Goal: Task Accomplishment & Management: Manage account settings

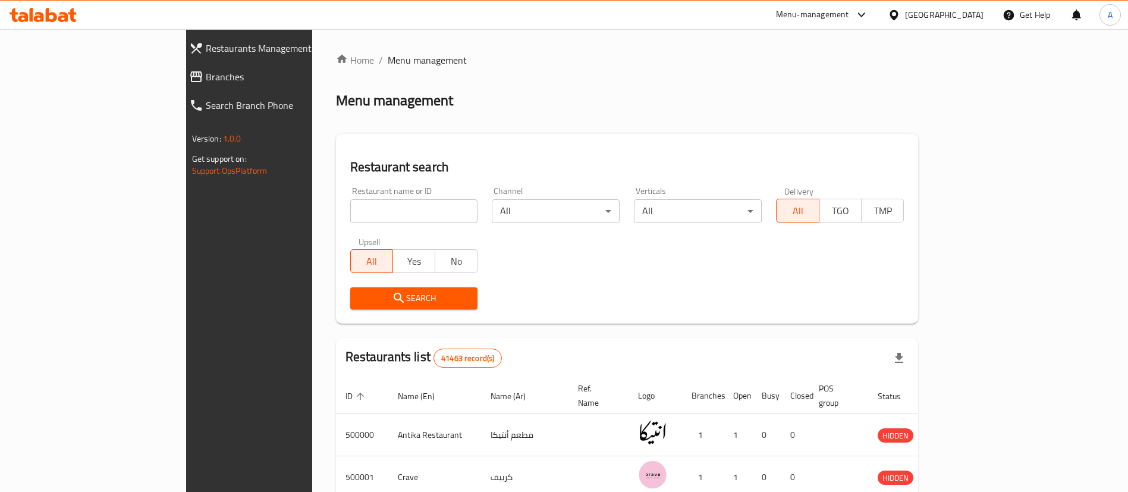
click at [206, 77] on span "Branches" at bounding box center [285, 77] width 159 height 14
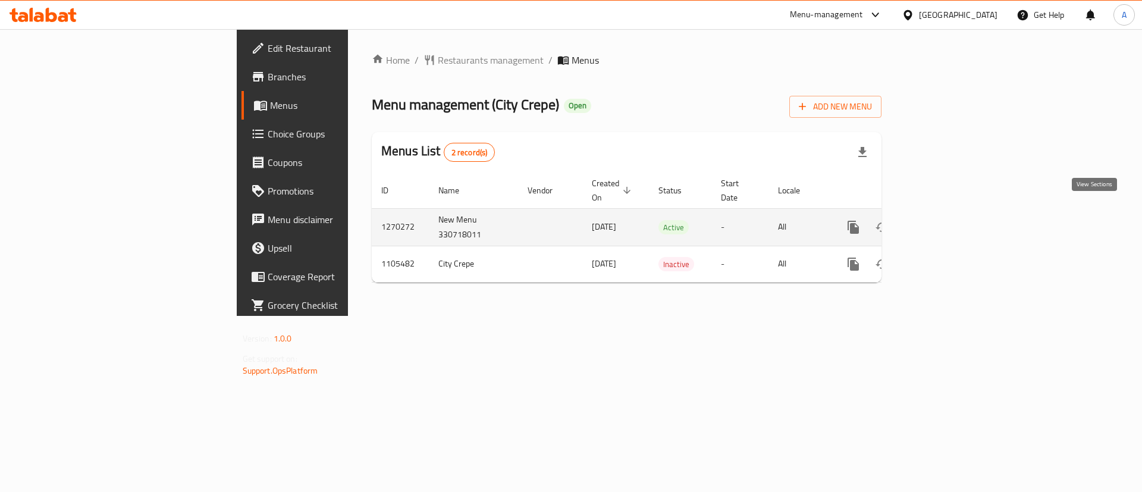
click at [953, 216] on link "enhanced table" at bounding box center [939, 227] width 29 height 29
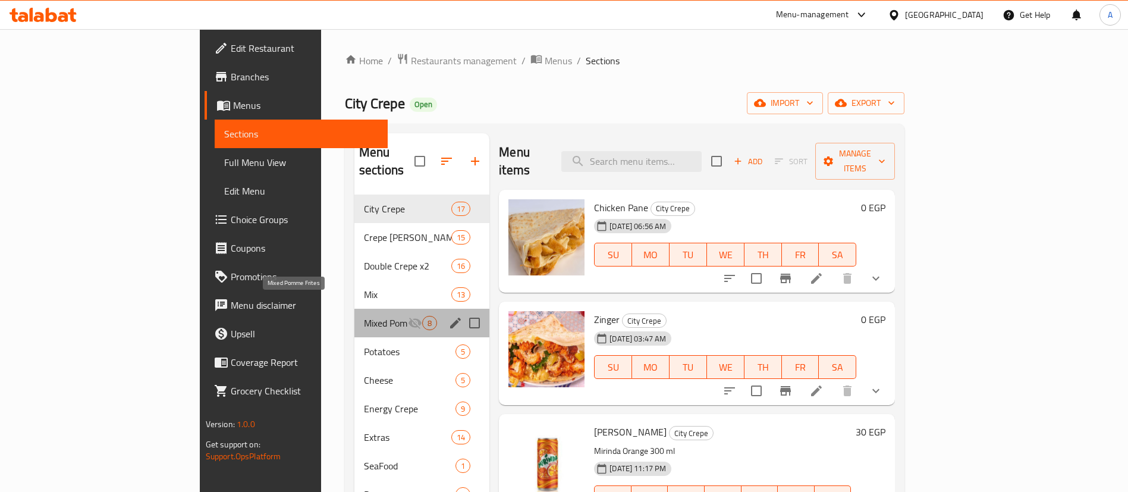
click at [364, 316] on span "Mixed Pomme Frites" at bounding box center [386, 323] width 44 height 14
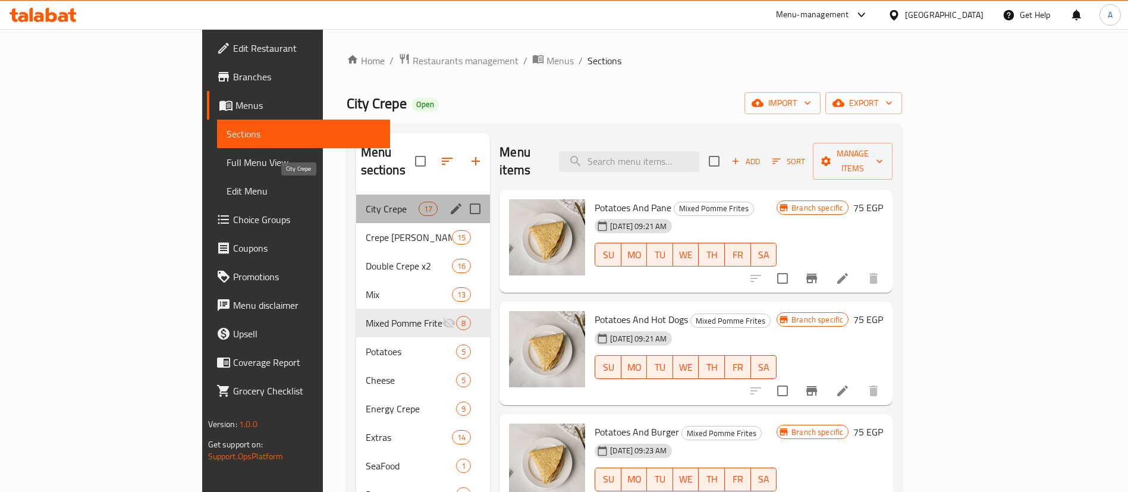
click at [366, 202] on span "City Crepe" at bounding box center [392, 209] width 53 height 14
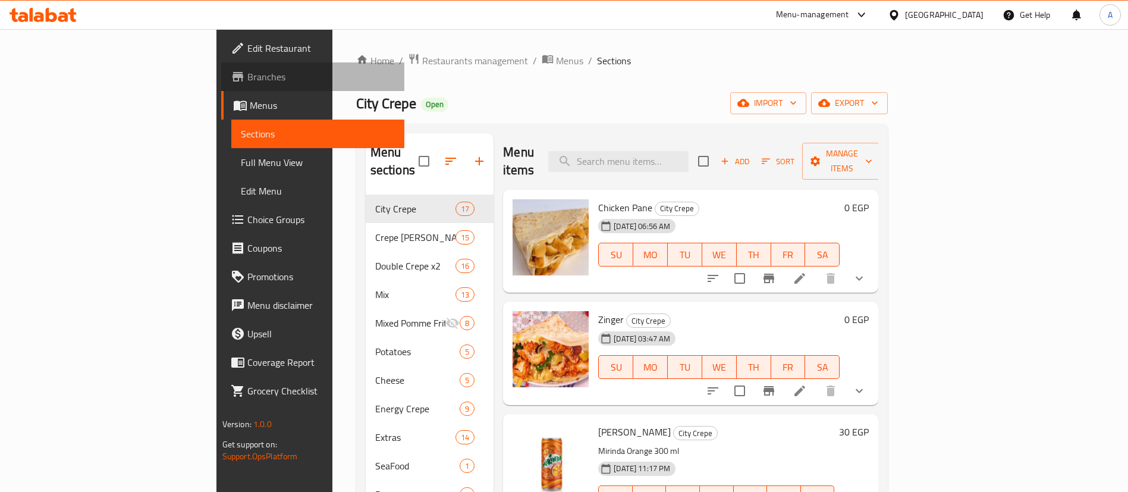
click at [247, 84] on span "Branches" at bounding box center [321, 77] width 148 height 14
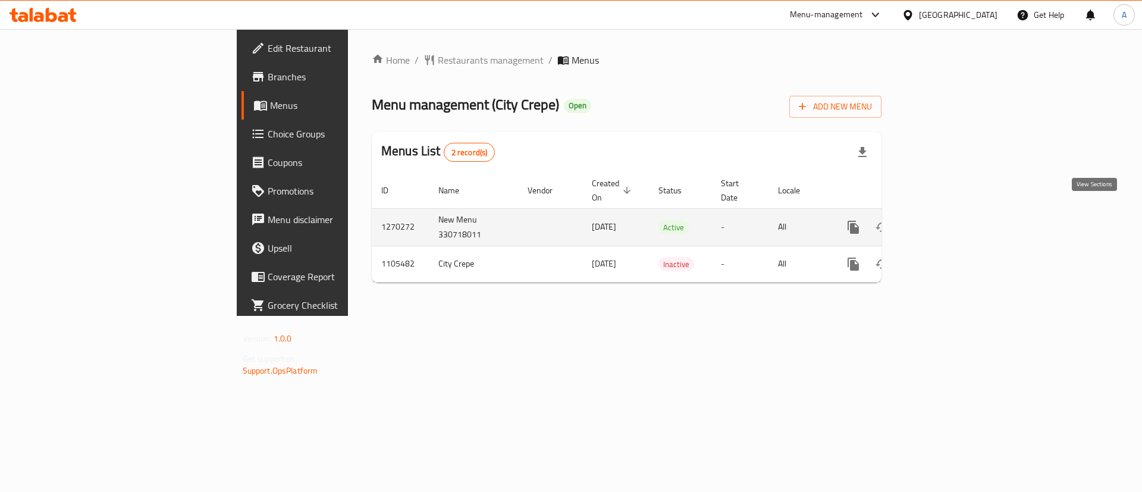
click at [944, 222] on icon "enhanced table" at bounding box center [938, 227] width 11 height 11
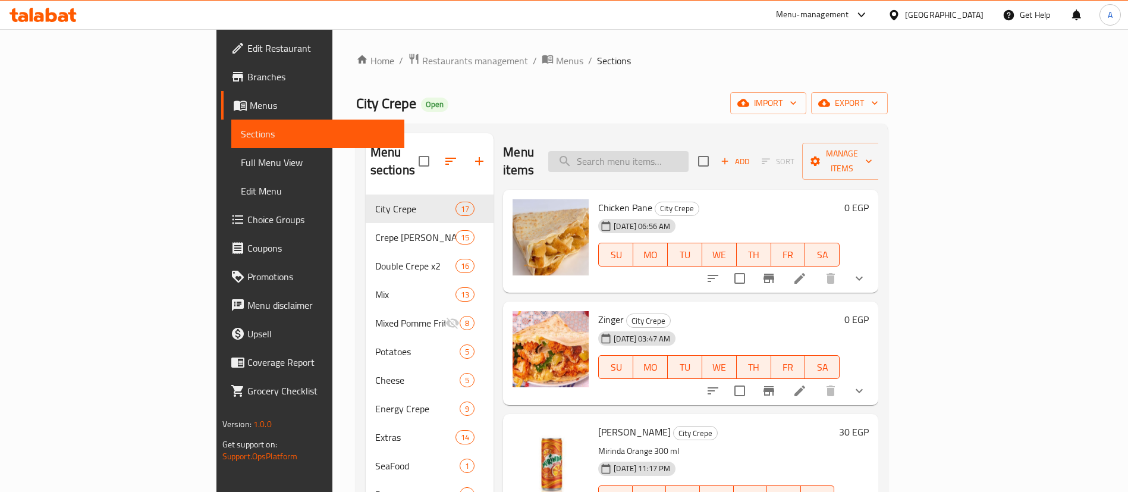
click at [661, 153] on input "search" at bounding box center [618, 161] width 140 height 21
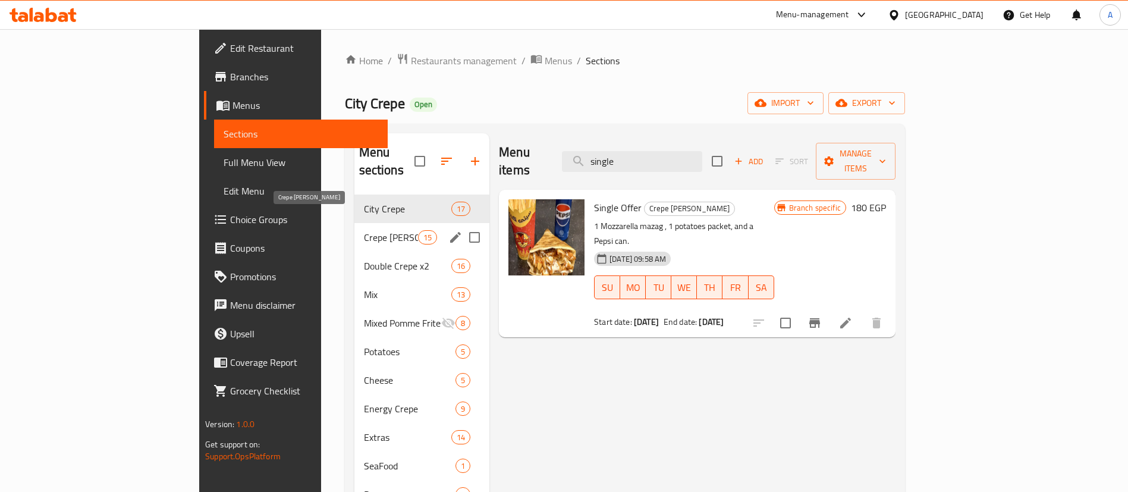
type input "single"
click at [364, 230] on span "Crepe [PERSON_NAME]" at bounding box center [391, 237] width 54 height 14
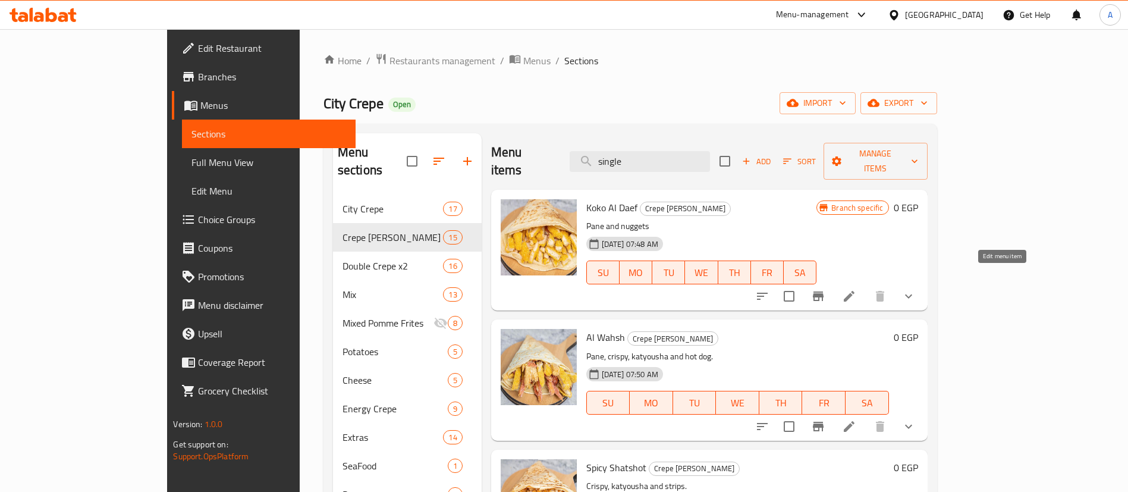
click at [856, 289] on icon at bounding box center [849, 296] width 14 height 14
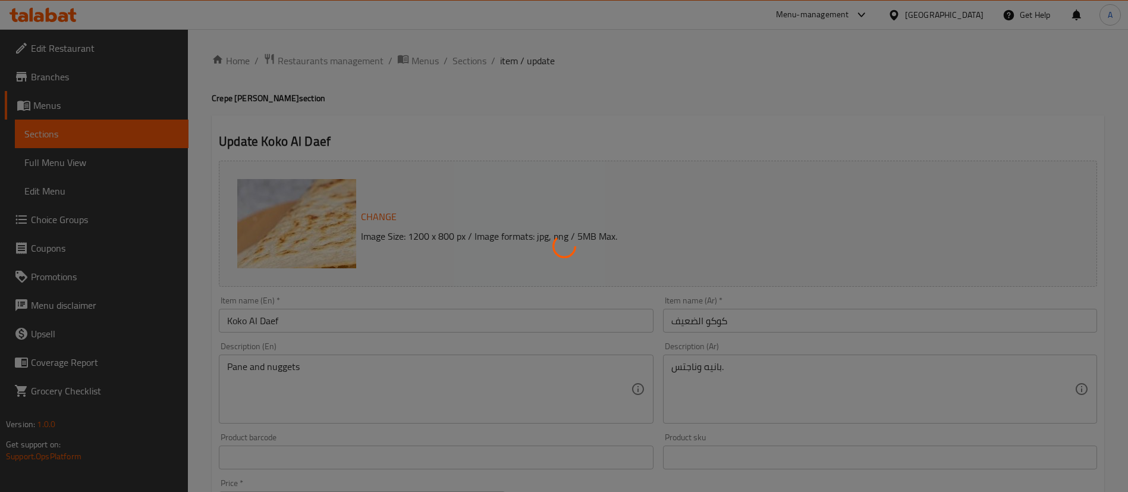
type input "اختيارك من:"
type input "0"
type input "1"
type input "اختيارك من:"
type input "0"
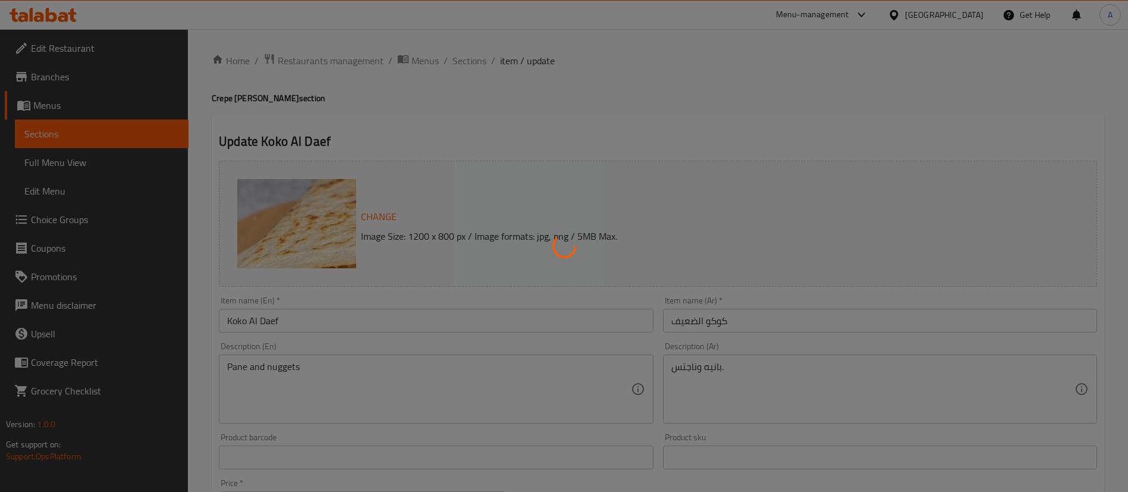
type input "1"
type input "اختيارك من:"
type input "0"
type input "1"
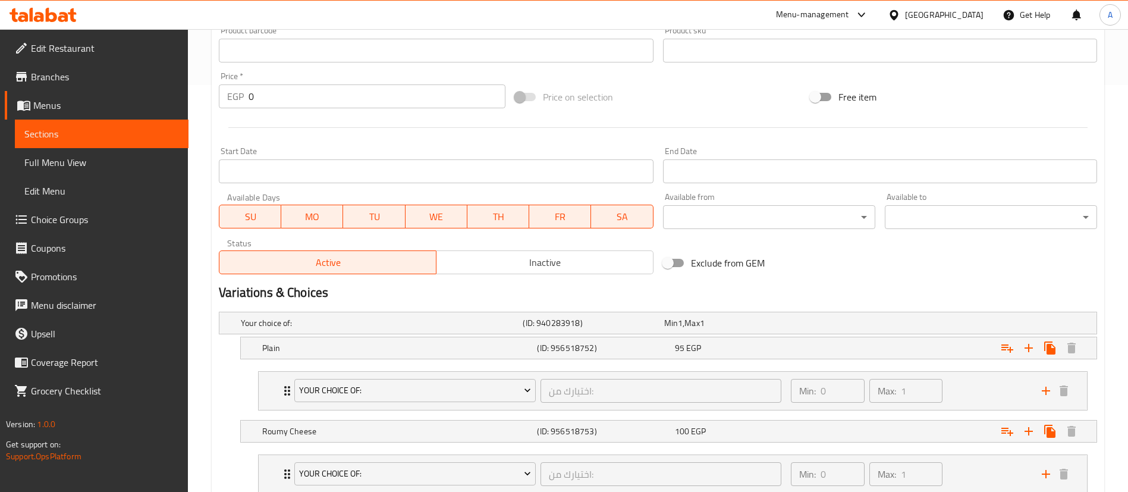
scroll to position [378, 0]
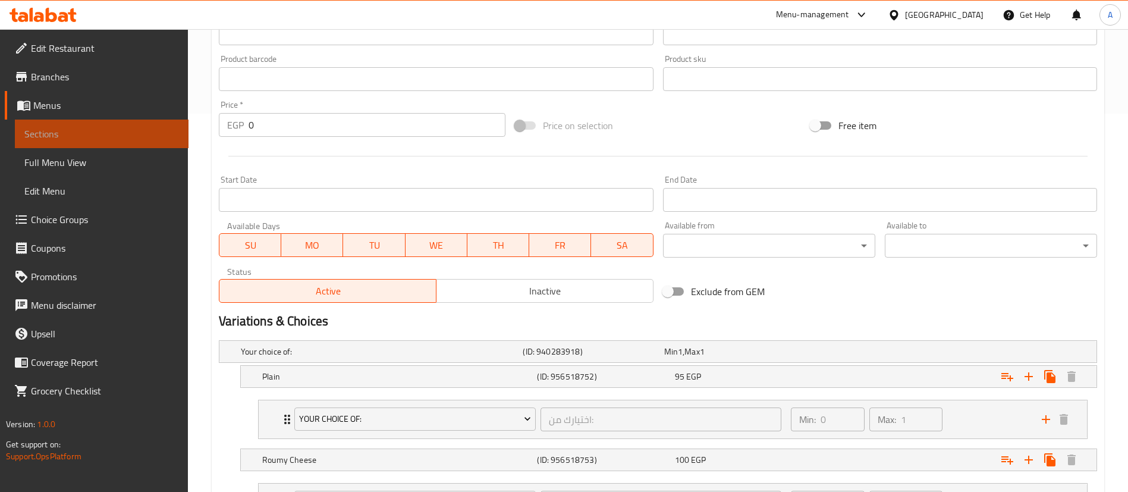
click at [48, 133] on span "Sections" at bounding box center [101, 134] width 155 height 14
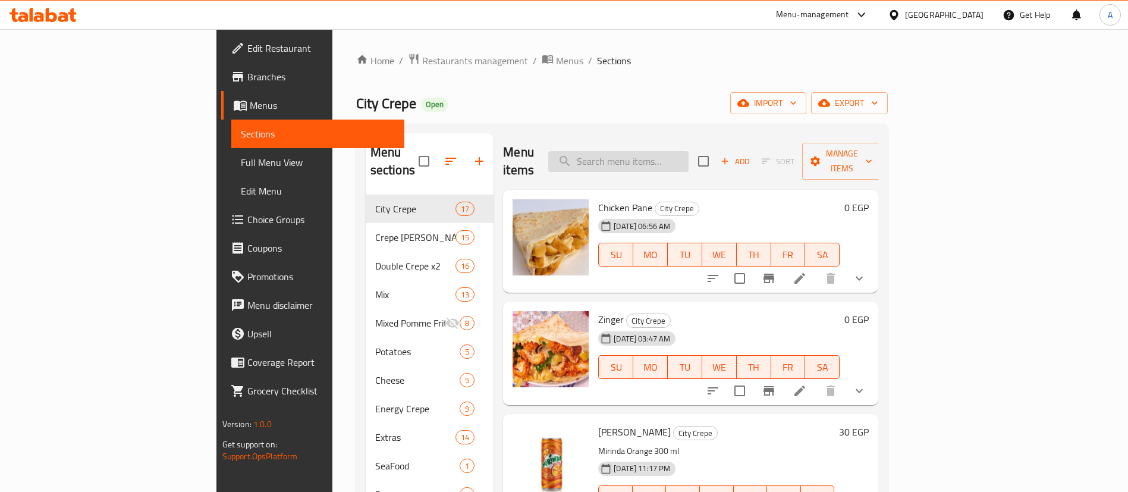
click at [688, 152] on input "search" at bounding box center [618, 161] width 140 height 21
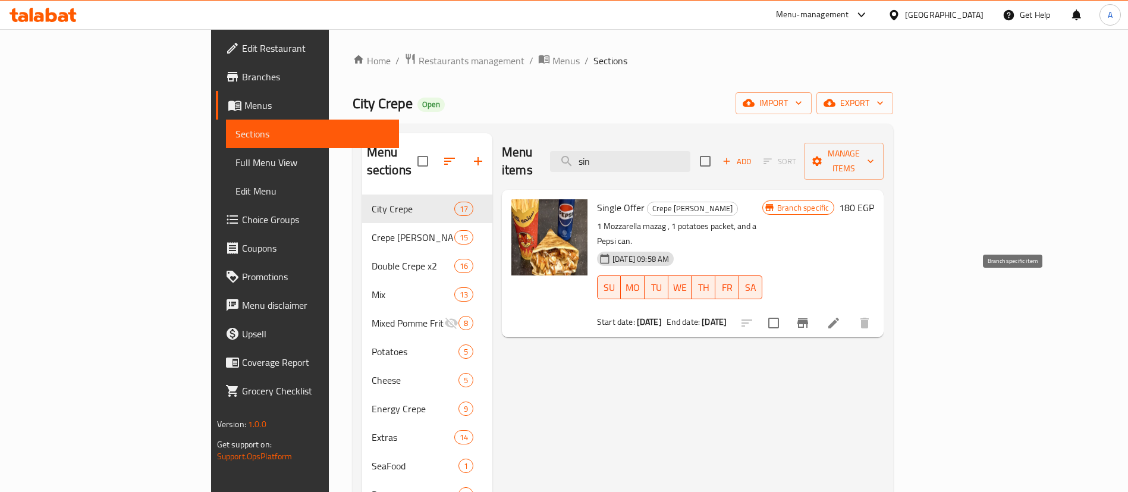
type input "sin"
click at [817, 309] on button "Branch-specific-item" at bounding box center [802, 323] width 29 height 29
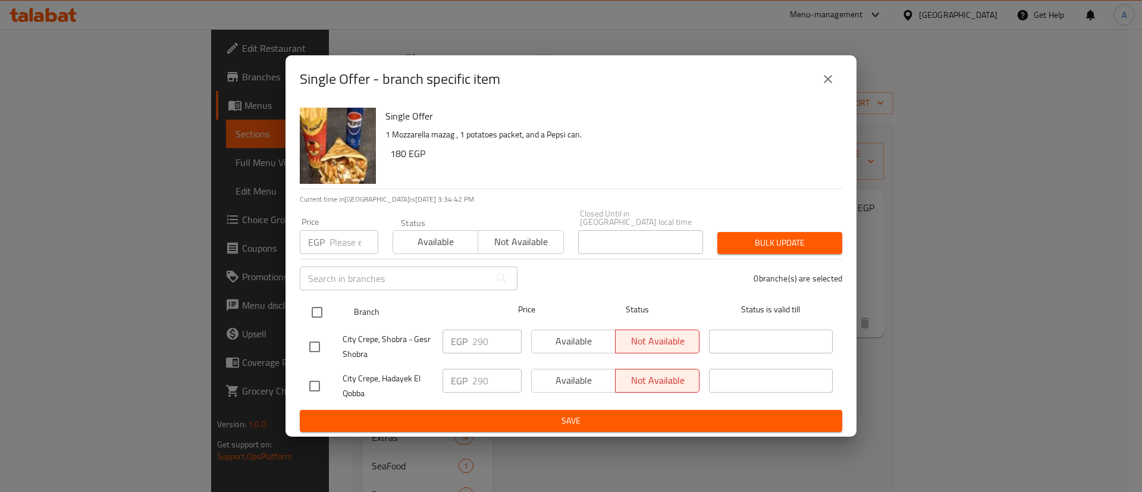
click at [314, 301] on input "checkbox" at bounding box center [316, 312] width 25 height 25
checkbox input "true"
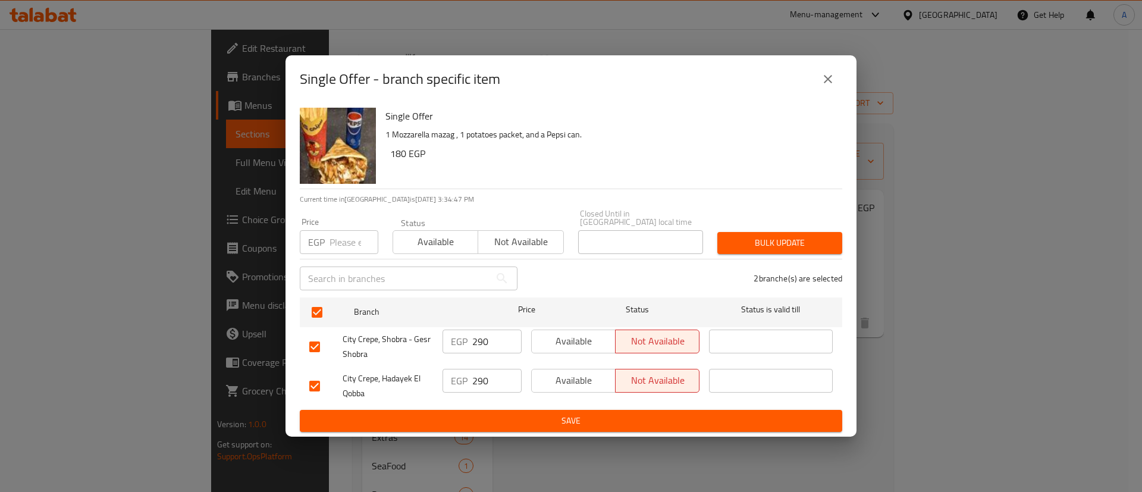
click at [639, 423] on span "Save" at bounding box center [570, 420] width 523 height 15
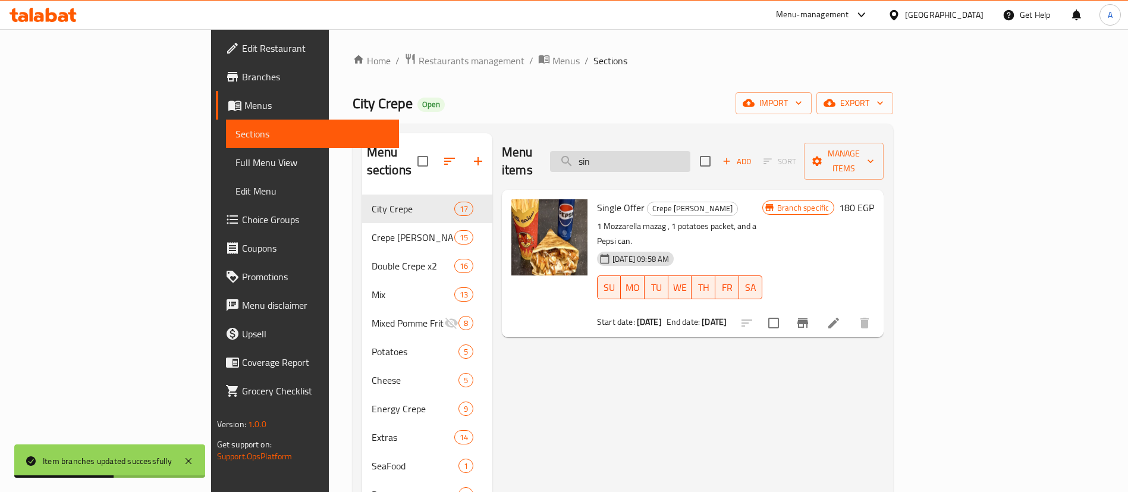
click at [690, 156] on input "sin" at bounding box center [620, 161] width 140 height 21
type input "s"
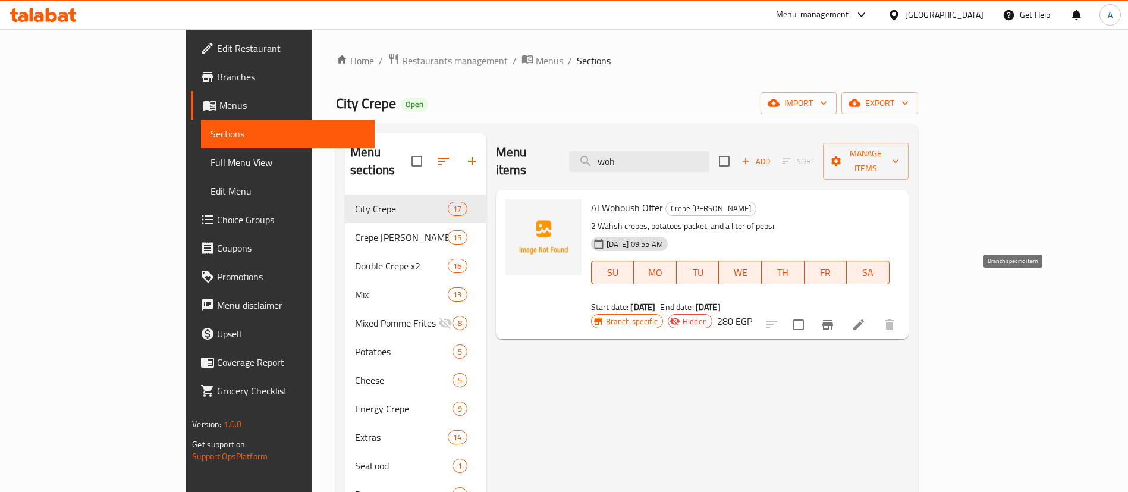
type input "woh"
click at [842, 310] on button "Branch-specific-item" at bounding box center [827, 324] width 29 height 29
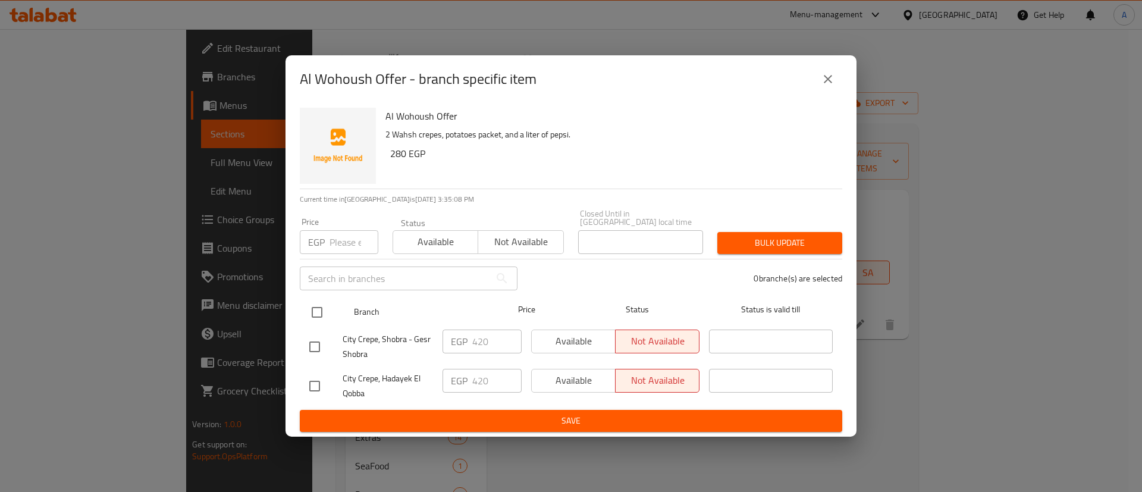
click at [317, 310] on input "checkbox" at bounding box center [316, 312] width 25 height 25
checkbox input "true"
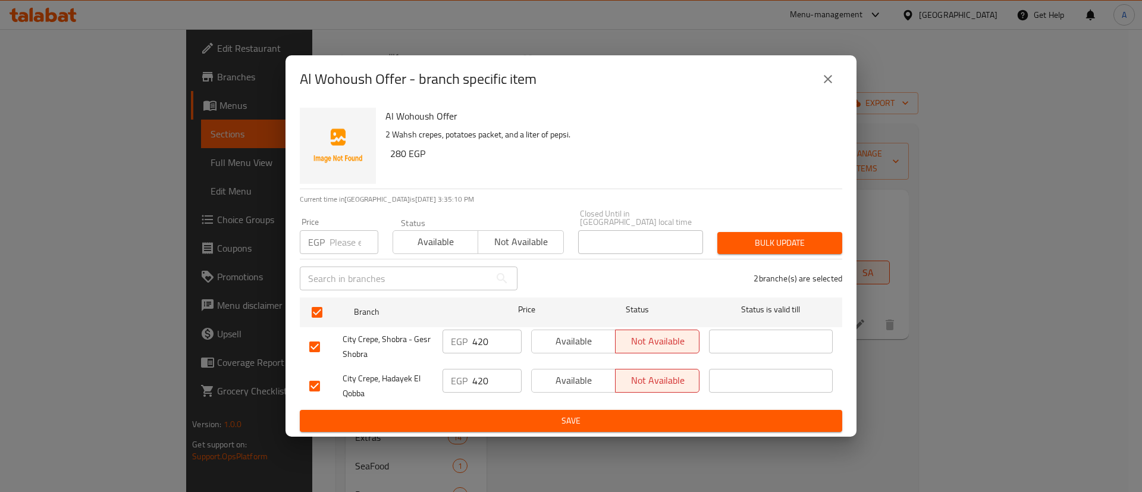
click at [430, 233] on span "Available" at bounding box center [436, 241] width 76 height 17
click at [781, 240] on span "Bulk update" at bounding box center [780, 242] width 106 height 15
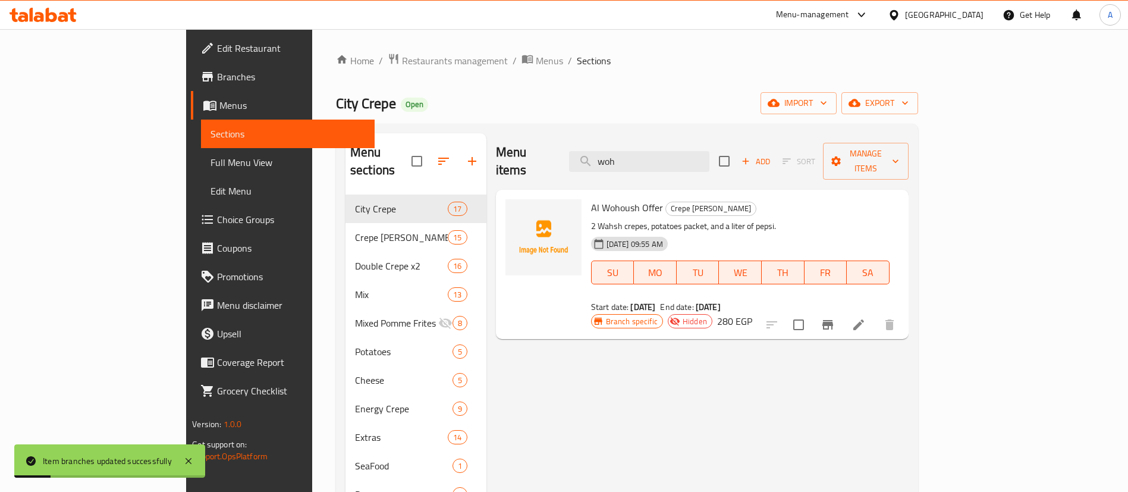
click at [875, 314] on li at bounding box center [858, 324] width 33 height 21
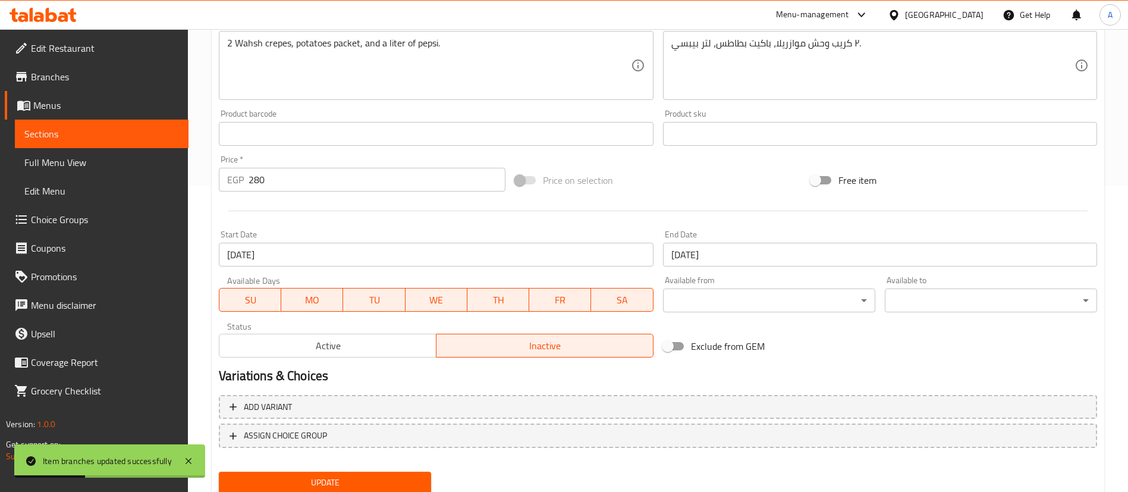
scroll to position [307, 0]
click at [287, 360] on div "Status Active Inactive" at bounding box center [436, 338] width 444 height 45
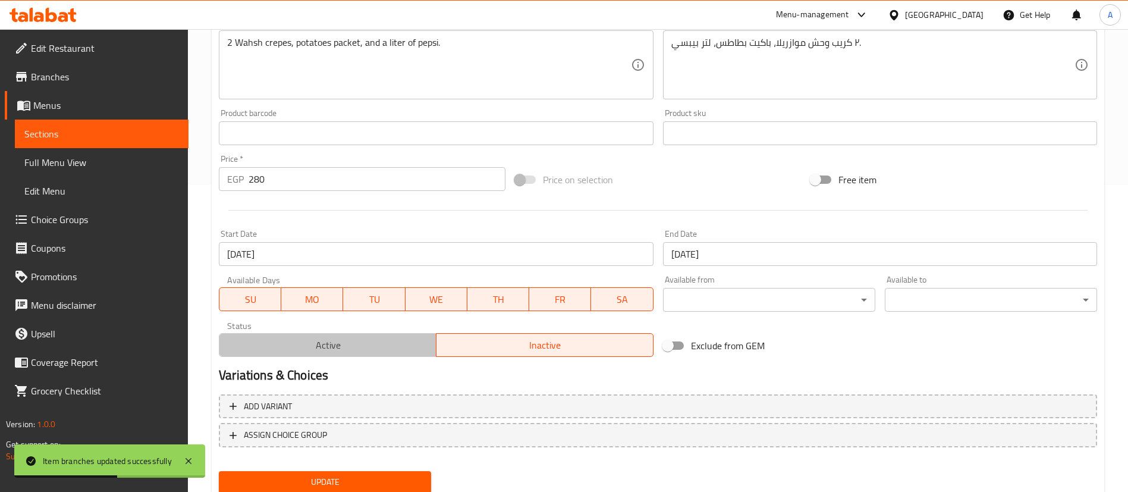
click at [295, 339] on span "Active" at bounding box center [327, 345] width 207 height 17
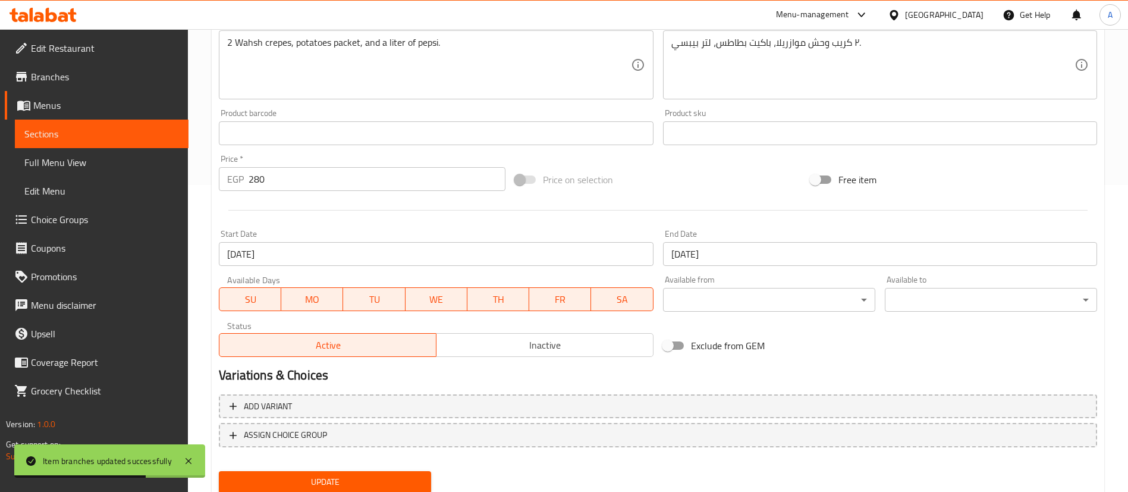
click at [322, 483] on span "Update" at bounding box center [324, 481] width 193 height 15
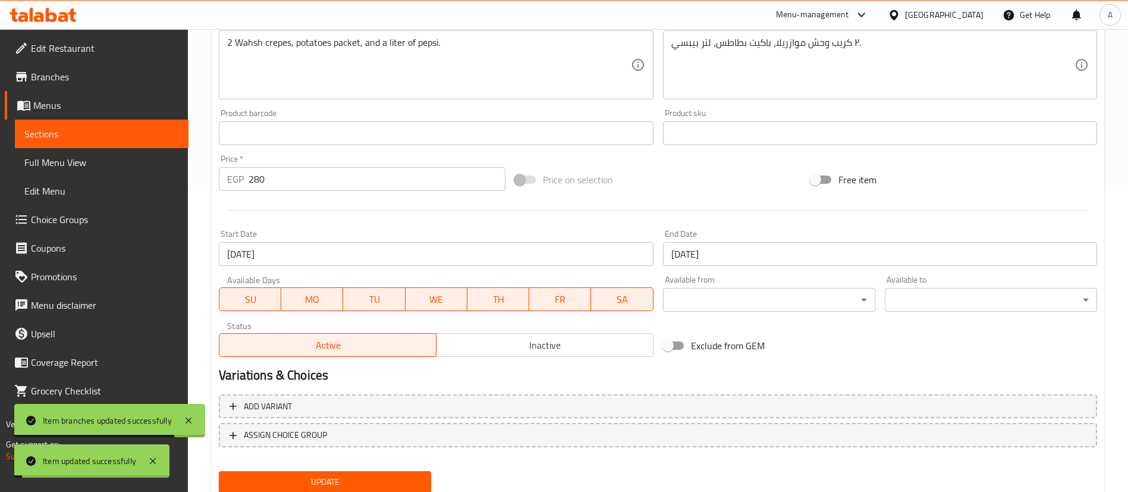
scroll to position [0, 0]
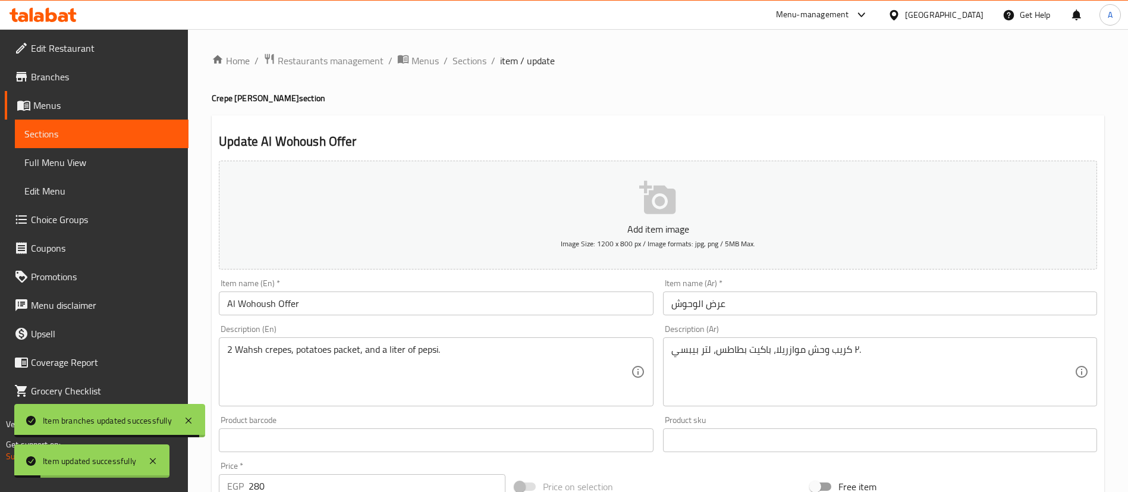
click at [118, 134] on span "Sections" at bounding box center [101, 134] width 155 height 14
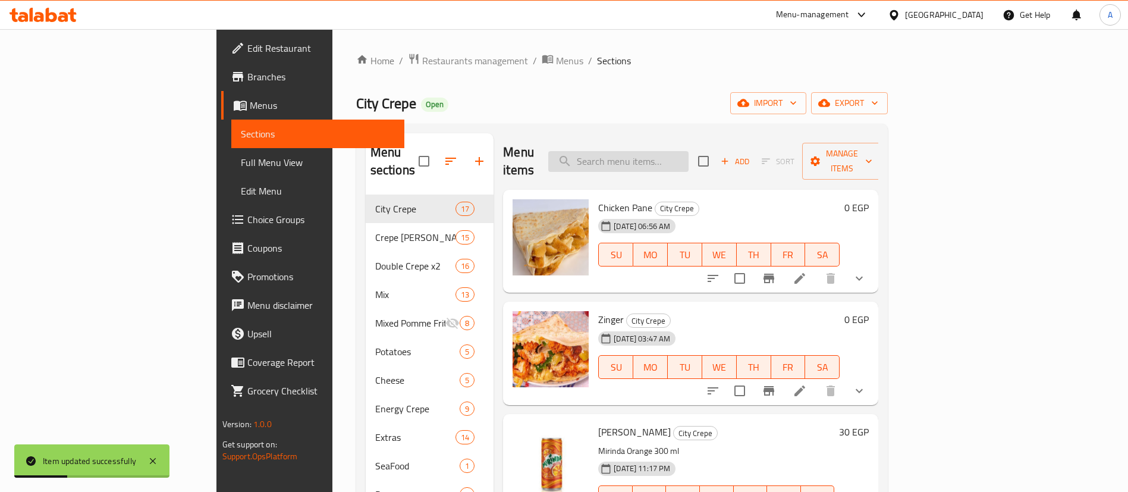
click at [688, 153] on input "search" at bounding box center [618, 161] width 140 height 21
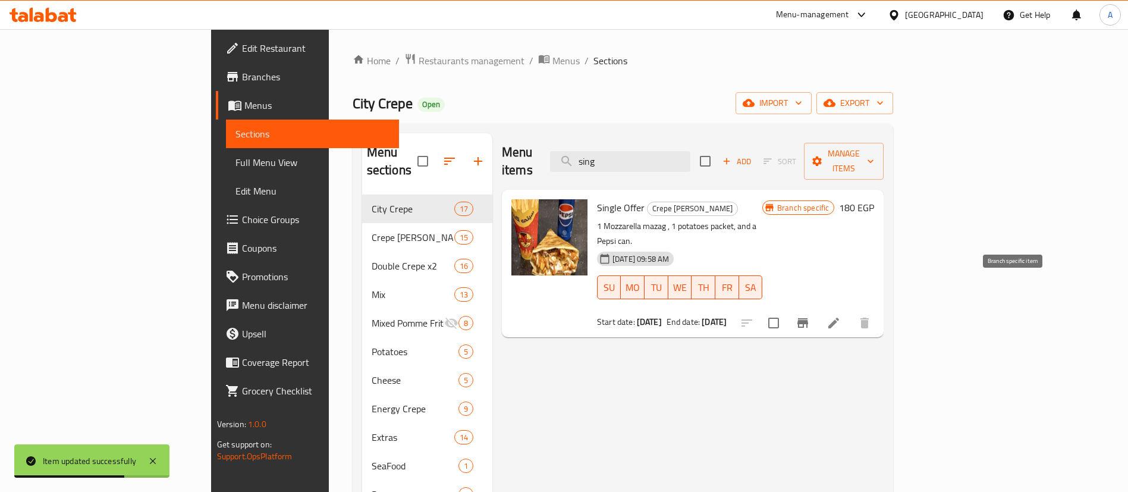
type input "sing"
click at [817, 309] on button "Branch-specific-item" at bounding box center [802, 323] width 29 height 29
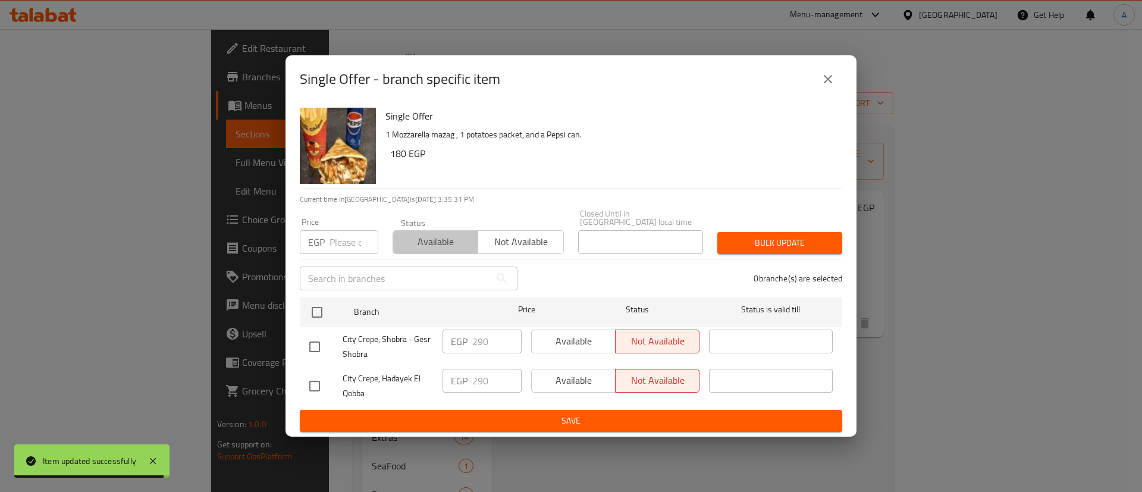
click at [436, 230] on button "Available" at bounding box center [435, 242] width 86 height 24
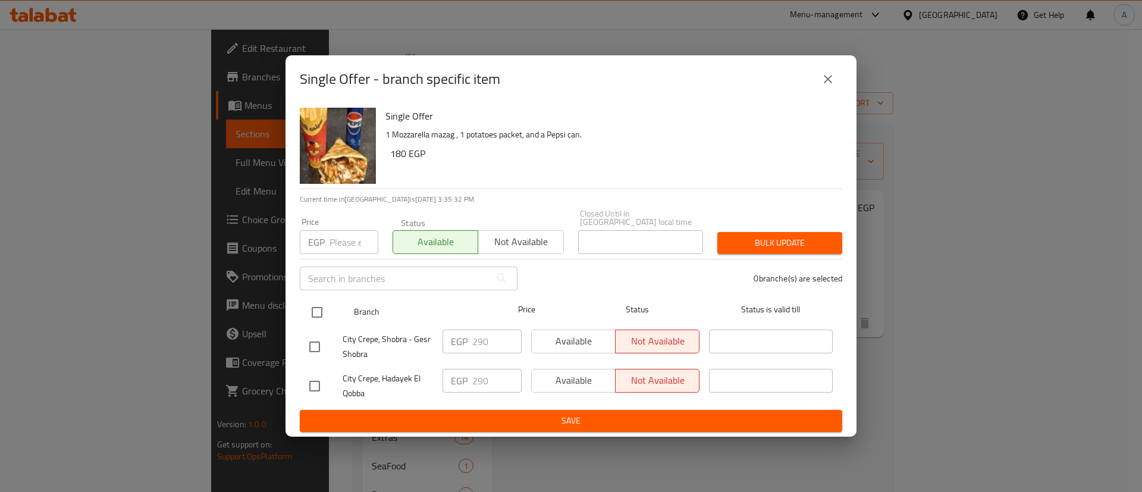
click at [317, 300] on input "checkbox" at bounding box center [316, 312] width 25 height 25
checkbox input "true"
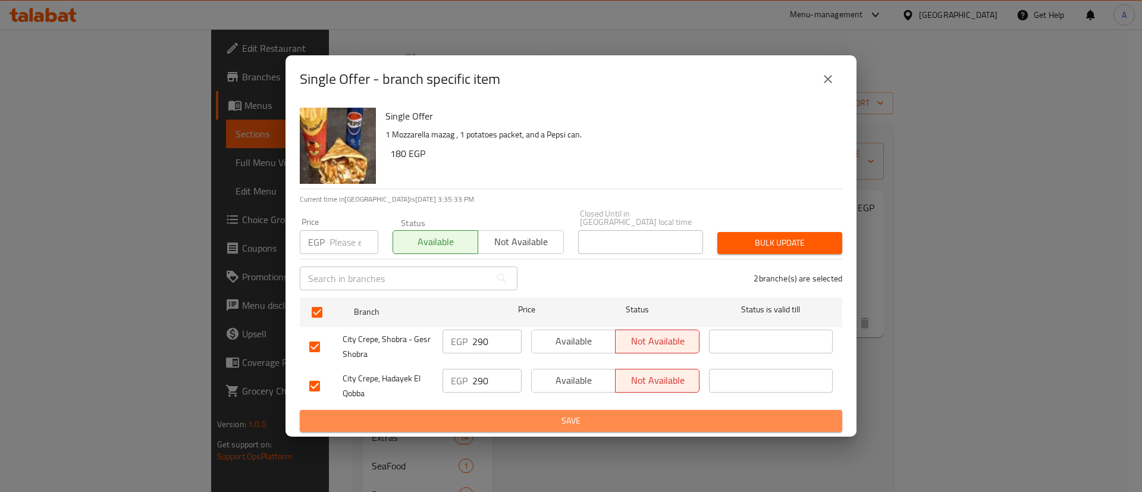
click at [413, 417] on span "Save" at bounding box center [570, 420] width 523 height 15
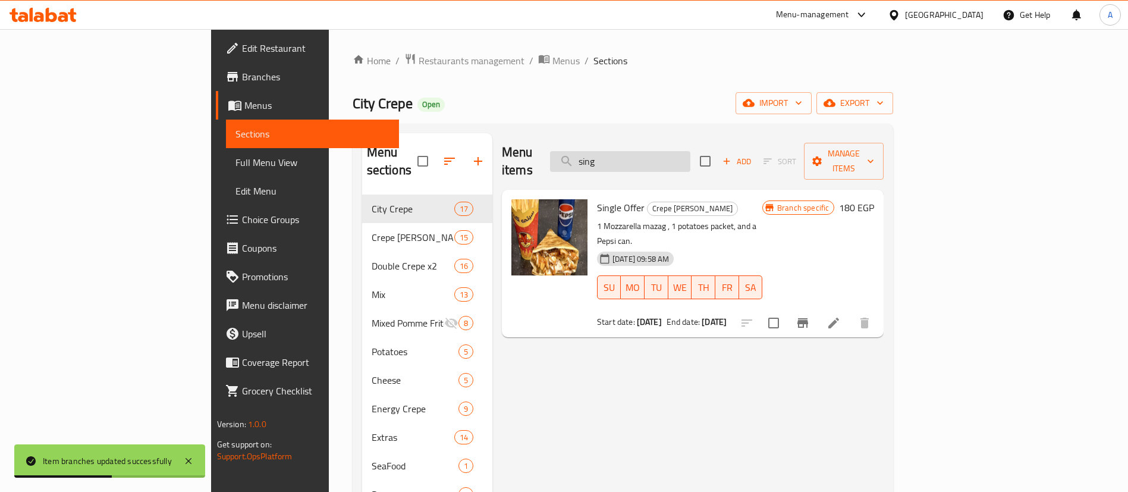
click at [686, 154] on input "sing" at bounding box center [620, 161] width 140 height 21
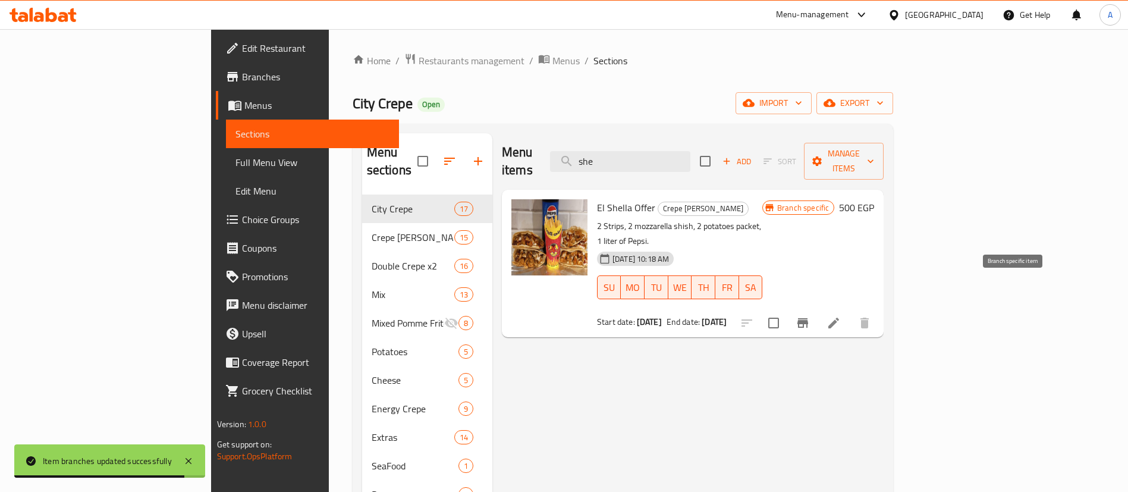
type input "she"
click at [808, 318] on icon "Branch-specific-item" at bounding box center [802, 323] width 11 height 10
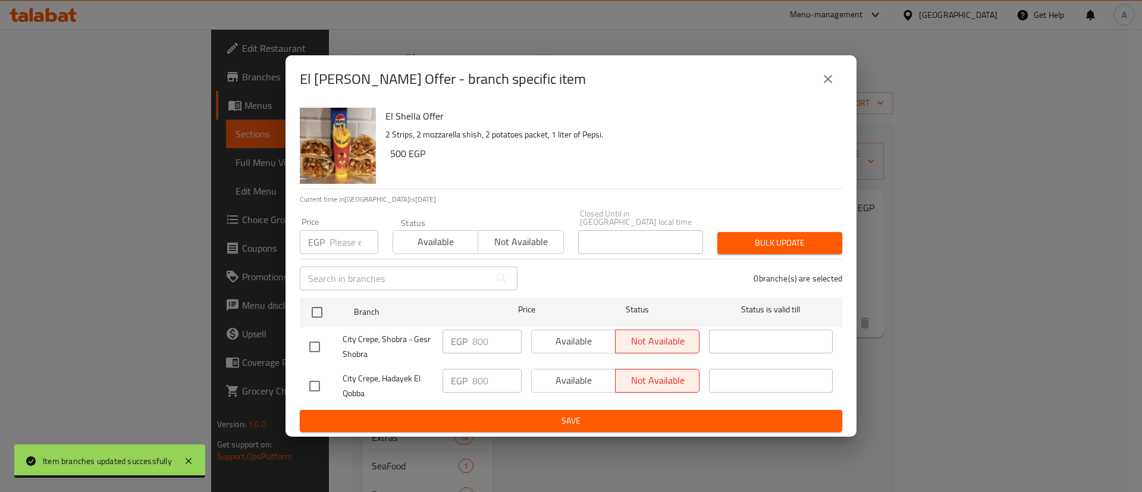
click at [427, 233] on span "Available" at bounding box center [436, 241] width 76 height 17
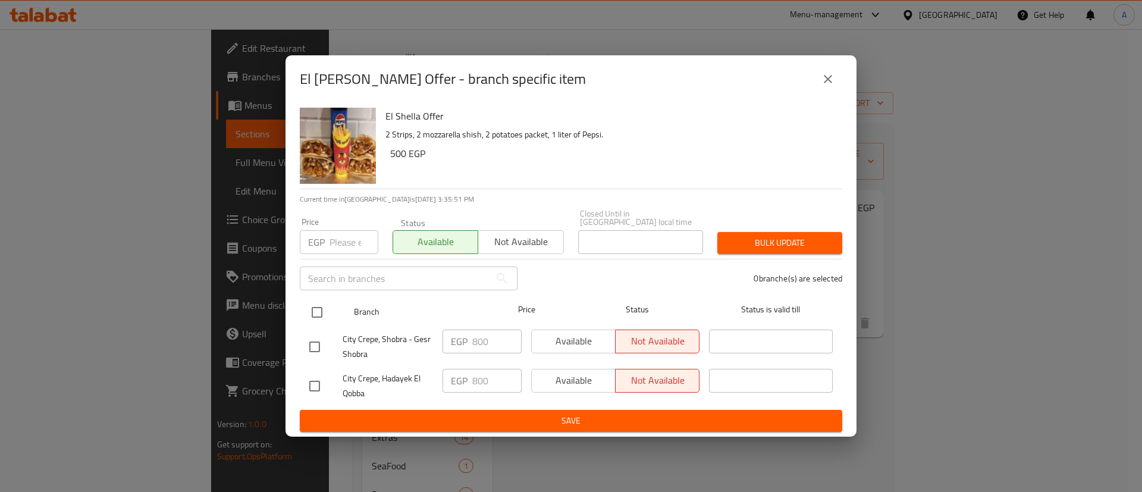
click at [339, 310] on div at bounding box center [326, 312] width 45 height 34
click at [310, 307] on input "checkbox" at bounding box center [316, 312] width 25 height 25
checkbox input "true"
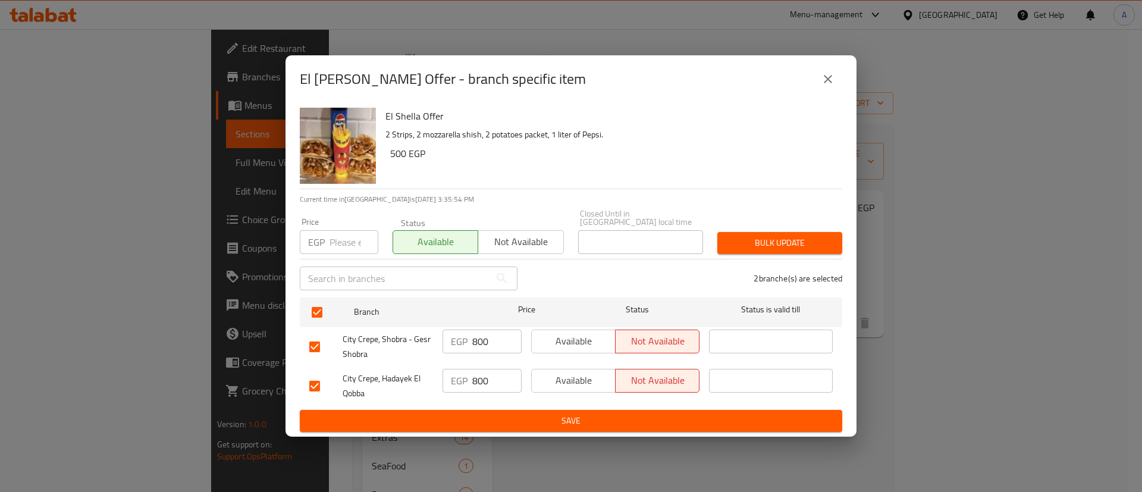
click at [449, 426] on button "Save" at bounding box center [571, 421] width 542 height 22
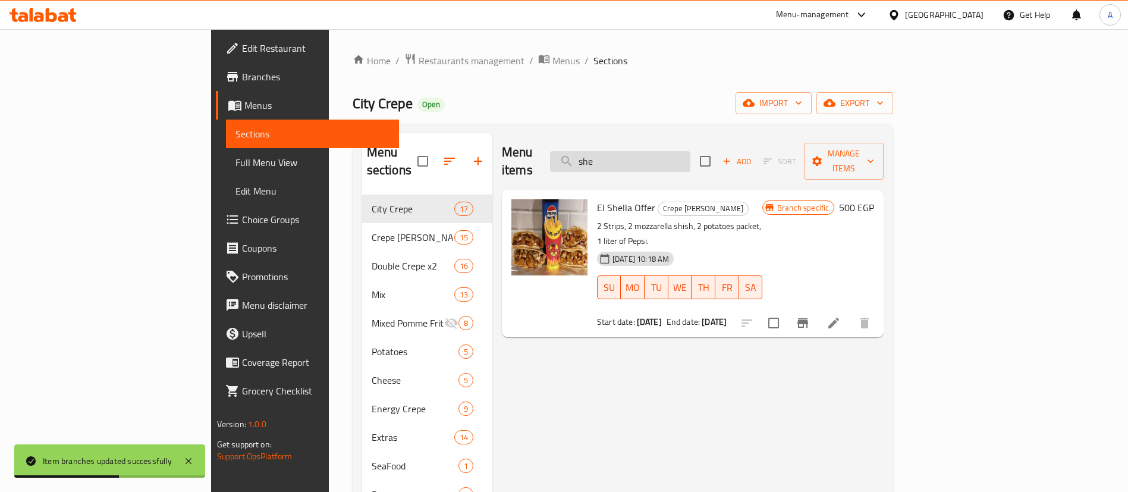
click at [680, 151] on input "she" at bounding box center [620, 161] width 140 height 21
type input "s"
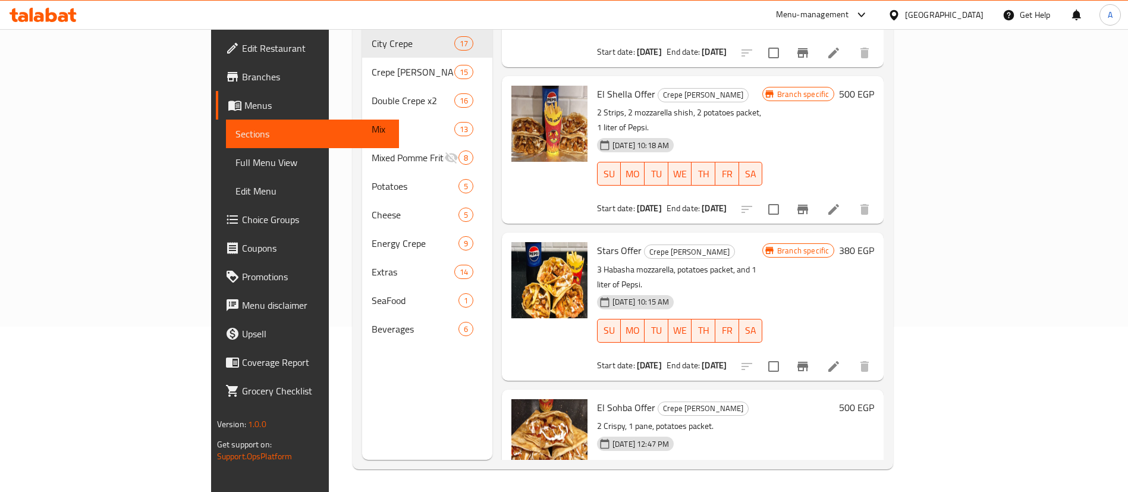
scroll to position [166, 0]
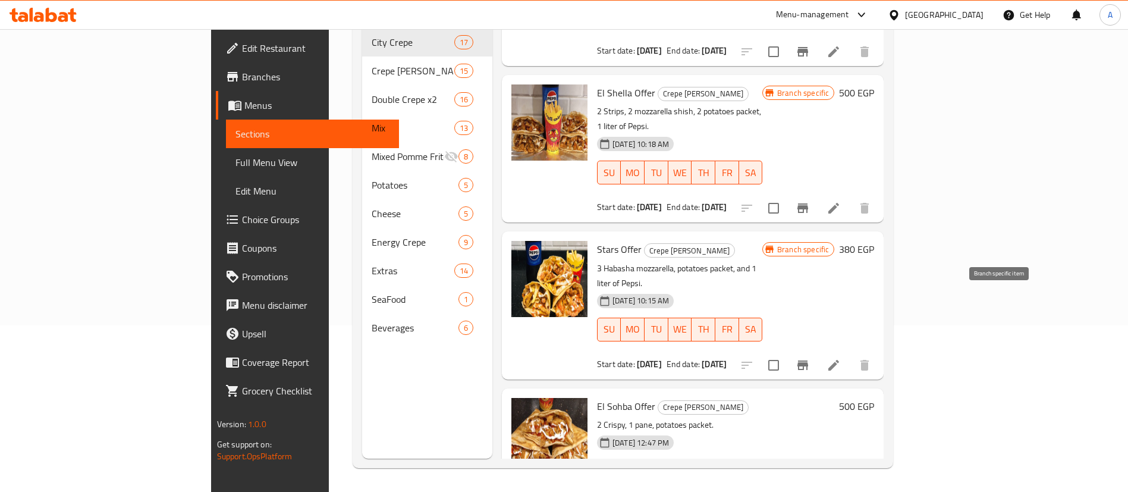
type input "offer"
click at [808, 360] on icon "Branch-specific-item" at bounding box center [802, 365] width 11 height 10
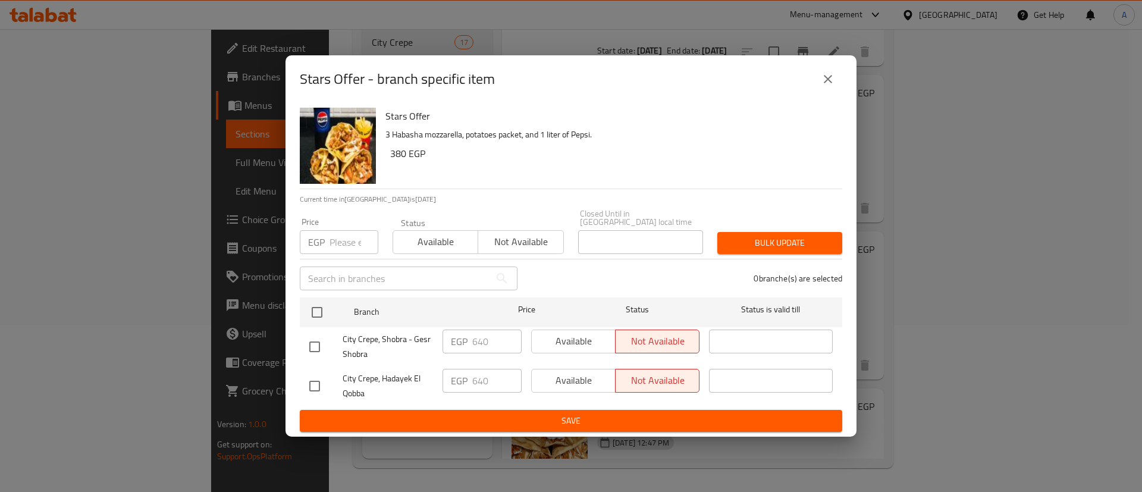
click at [421, 235] on span "Available" at bounding box center [436, 241] width 76 height 17
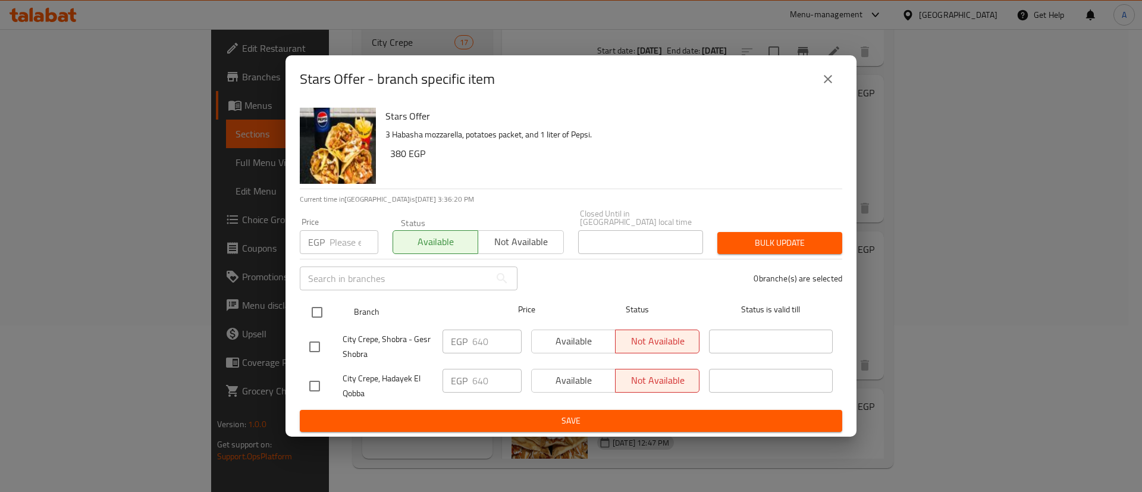
click at [315, 306] on input "checkbox" at bounding box center [316, 312] width 25 height 25
checkbox input "true"
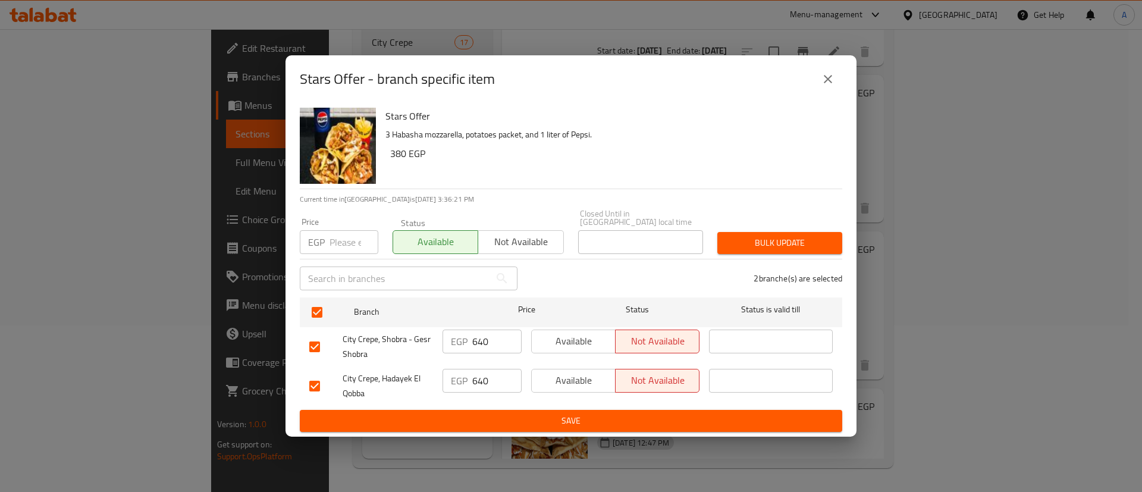
click at [441, 434] on div "Stars Offer - branch specific item Stars Offer 3 Habasha mozzarella, potatoes p…" at bounding box center [571, 246] width 1142 height 492
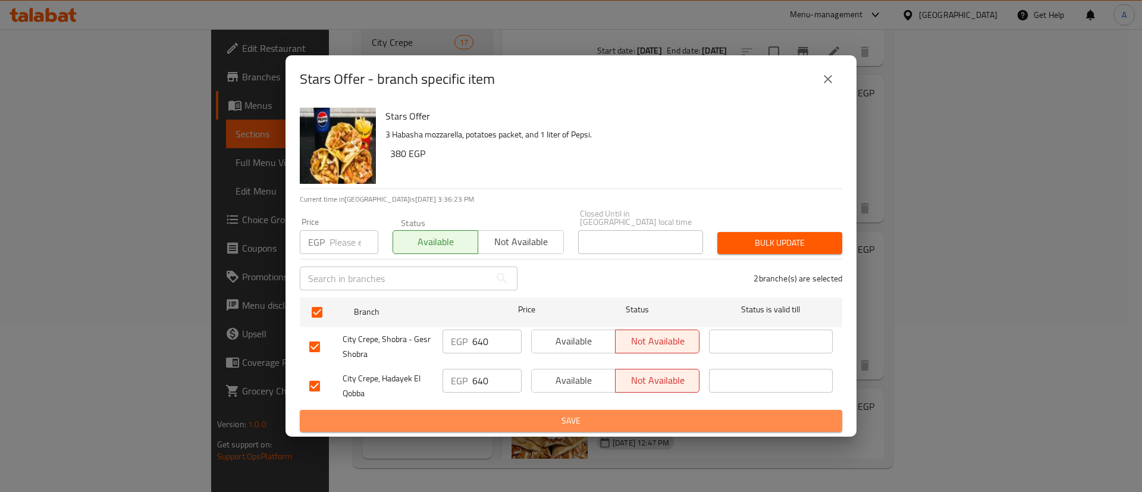
click at [437, 410] on button "Save" at bounding box center [571, 421] width 542 height 22
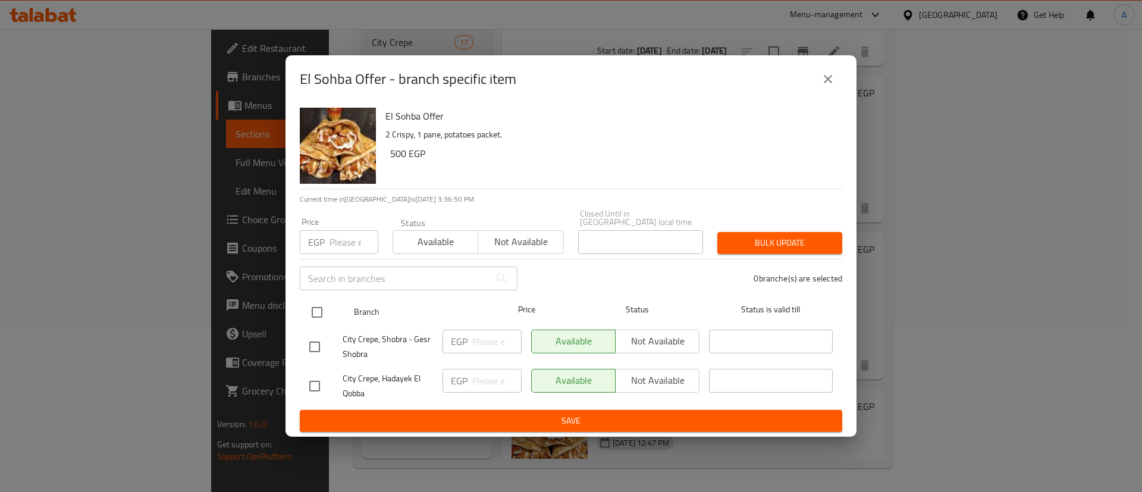
click at [322, 300] on input "checkbox" at bounding box center [316, 312] width 25 height 25
checkbox input "true"
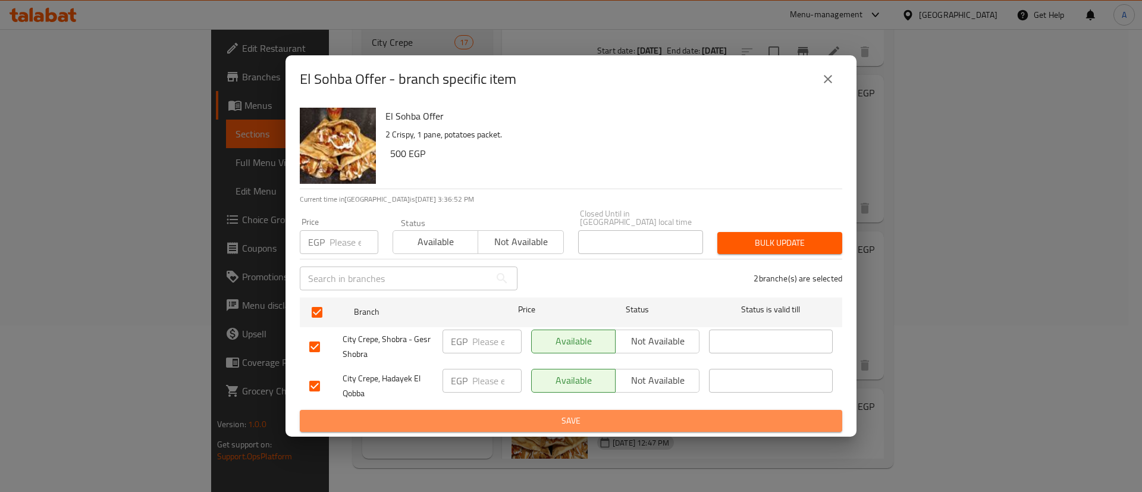
click at [413, 423] on span "Save" at bounding box center [570, 420] width 523 height 15
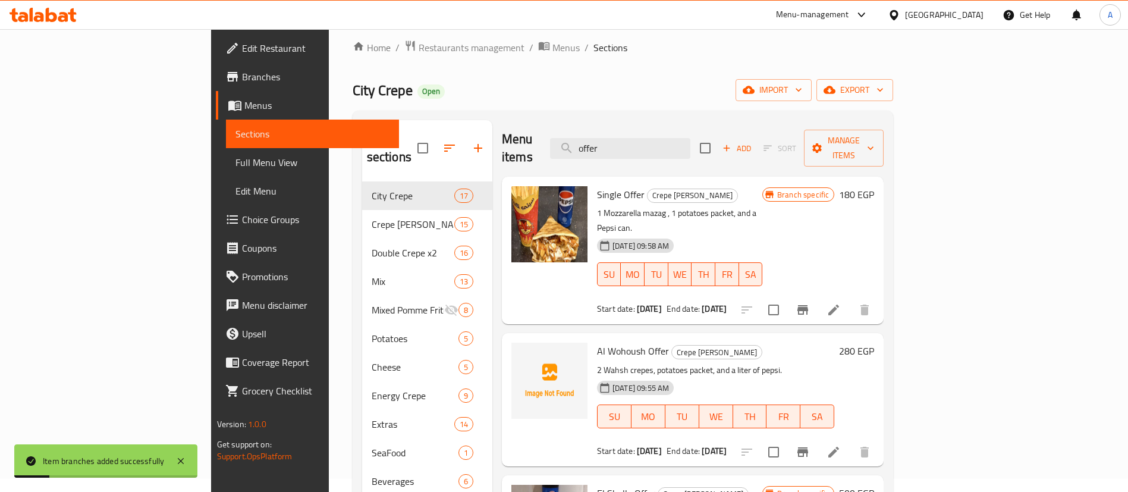
scroll to position [12, 0]
click at [810, 303] on icon "Branch-specific-item" at bounding box center [803, 310] width 14 height 14
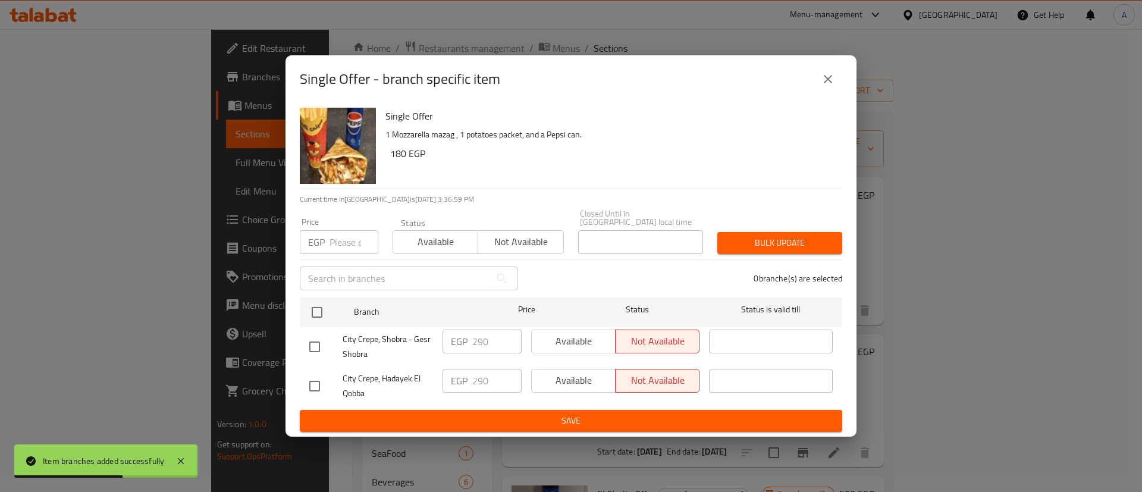
click at [430, 249] on button "Available" at bounding box center [435, 242] width 86 height 24
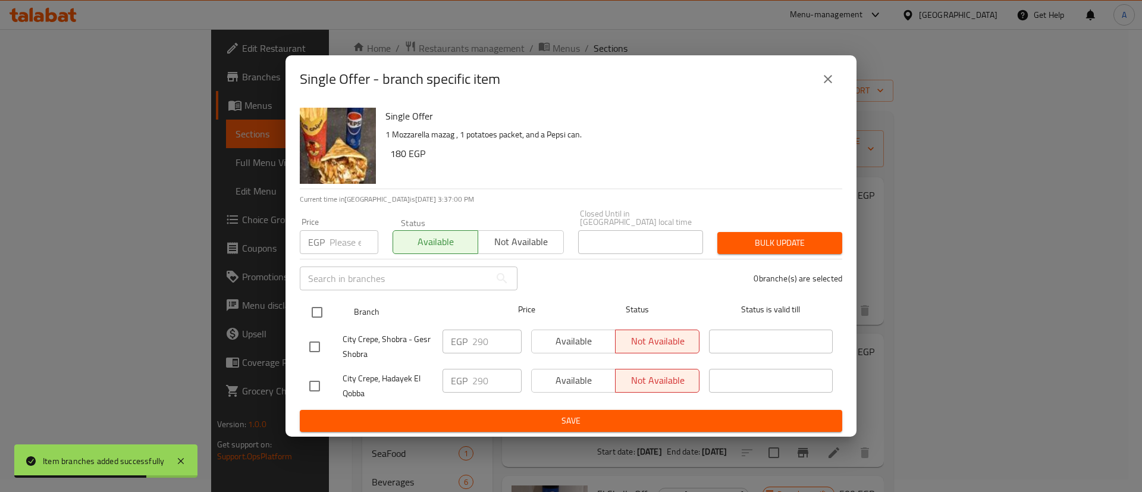
click at [312, 310] on input "checkbox" at bounding box center [316, 312] width 25 height 25
checkbox input "true"
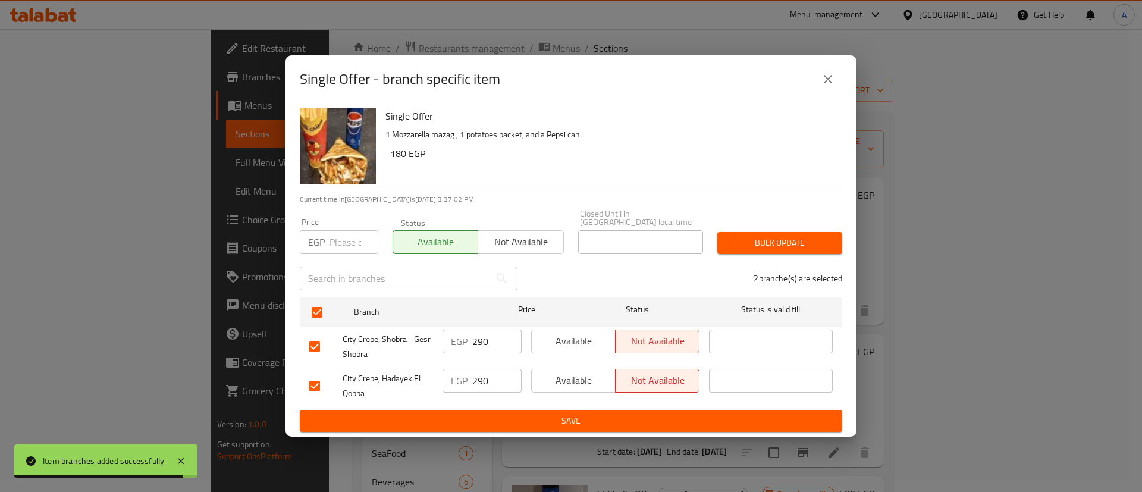
click at [376, 413] on span "Save" at bounding box center [570, 420] width 523 height 15
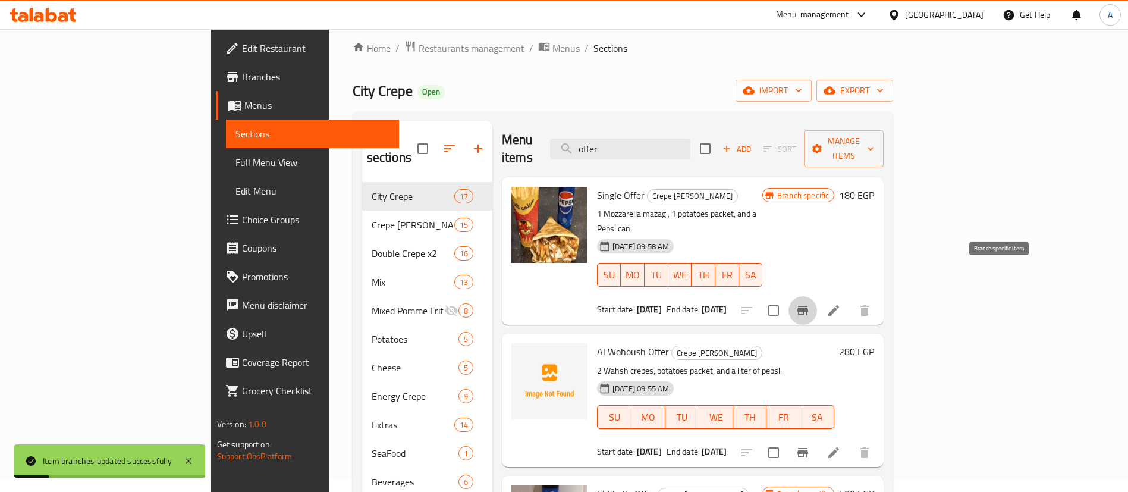
click at [810, 303] on icon "Branch-specific-item" at bounding box center [803, 310] width 14 height 14
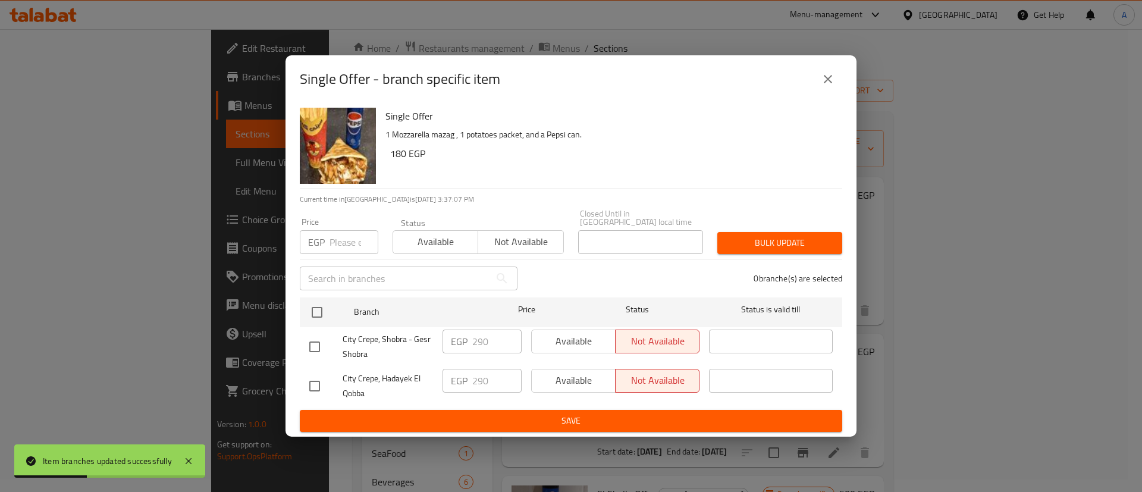
click at [839, 81] on button "close" at bounding box center [827, 79] width 29 height 29
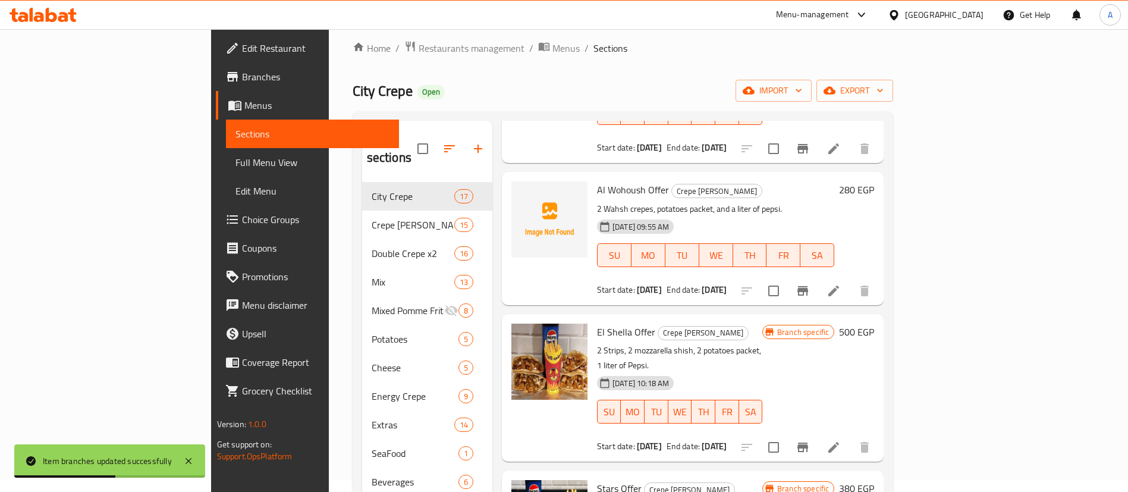
scroll to position [162, 0]
click at [817, 276] on button "Branch-specific-item" at bounding box center [802, 290] width 29 height 29
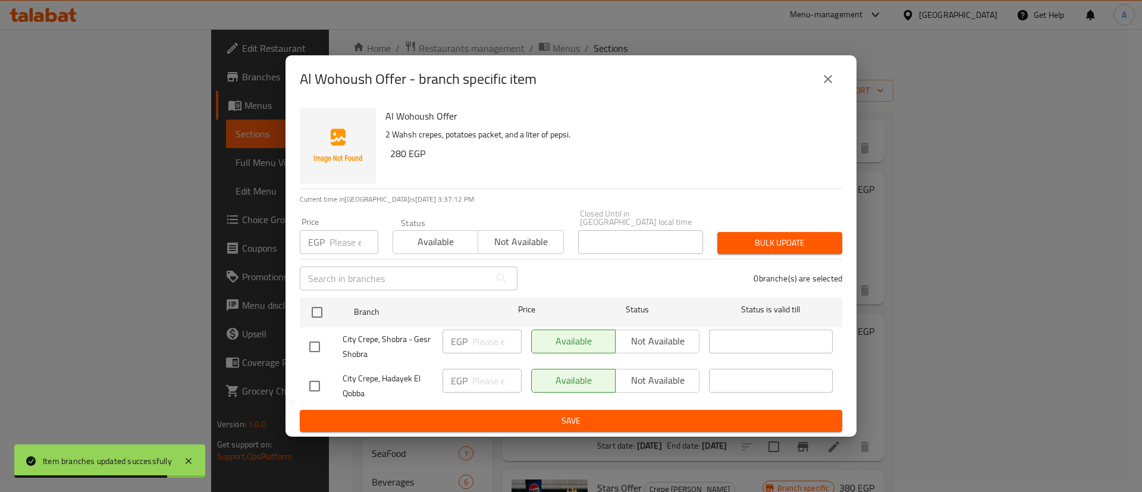
click at [858, 84] on div "Al Wohoush Offer - branch specific item Al Wohoush Offer 2 Wahsh crepes, potato…" at bounding box center [571, 246] width 1142 height 492
click at [826, 86] on icon "close" at bounding box center [827, 79] width 14 height 14
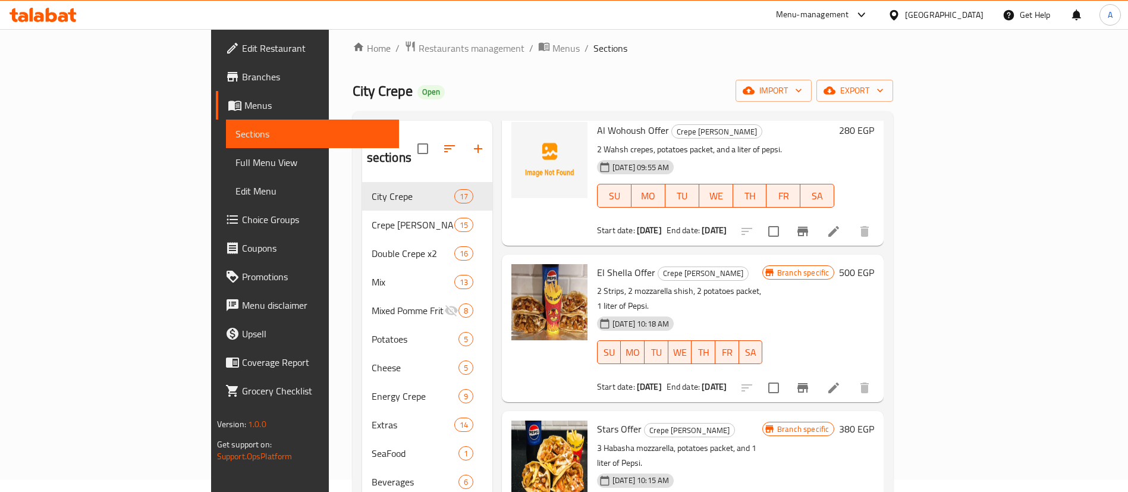
scroll to position [222, 0]
click at [810, 379] on icon "Branch-specific-item" at bounding box center [803, 386] width 14 height 14
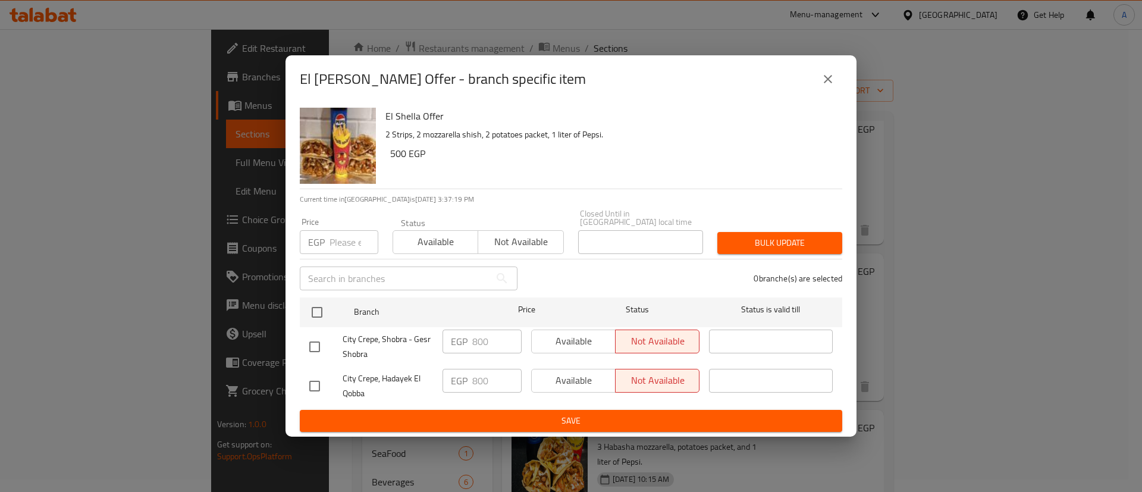
click at [836, 93] on div "El [PERSON_NAME] Offer - branch specific item" at bounding box center [571, 79] width 542 height 29
click at [819, 83] on button "close" at bounding box center [827, 79] width 29 height 29
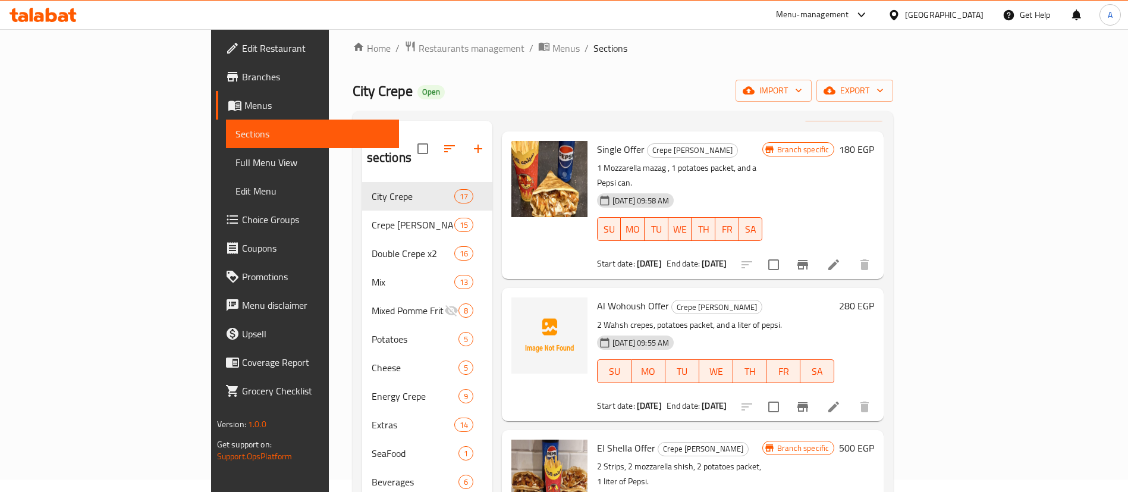
scroll to position [0, 0]
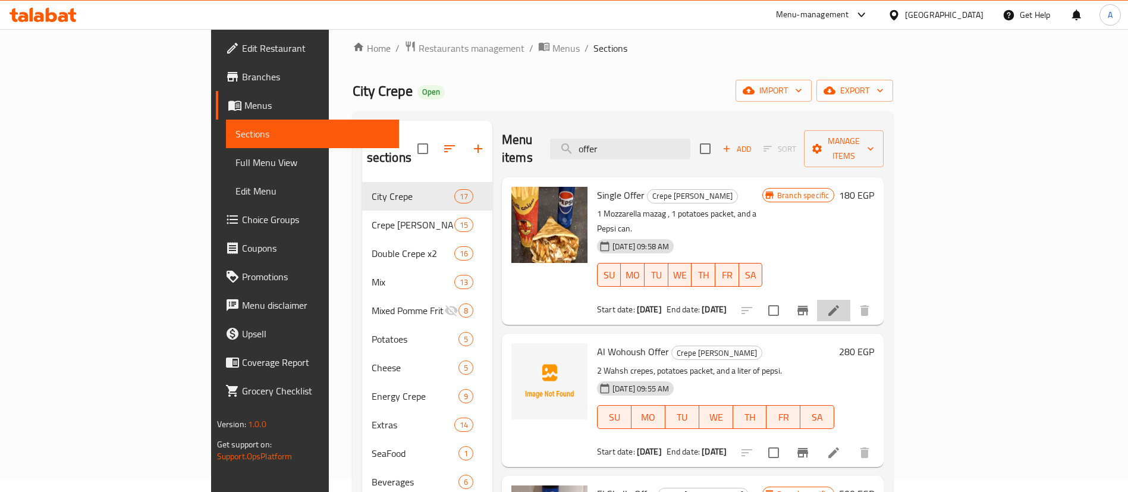
click at [850, 300] on li at bounding box center [833, 310] width 33 height 21
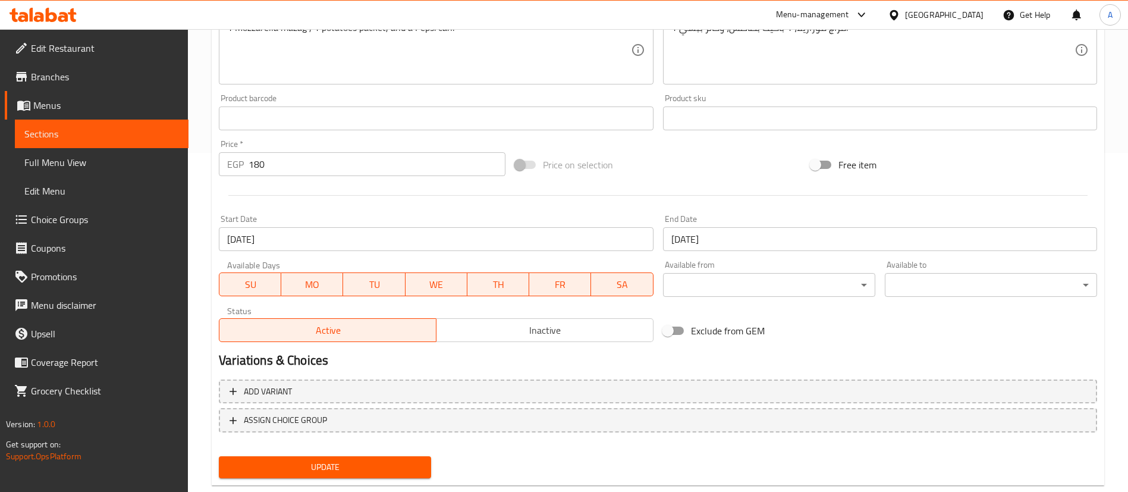
scroll to position [366, 0]
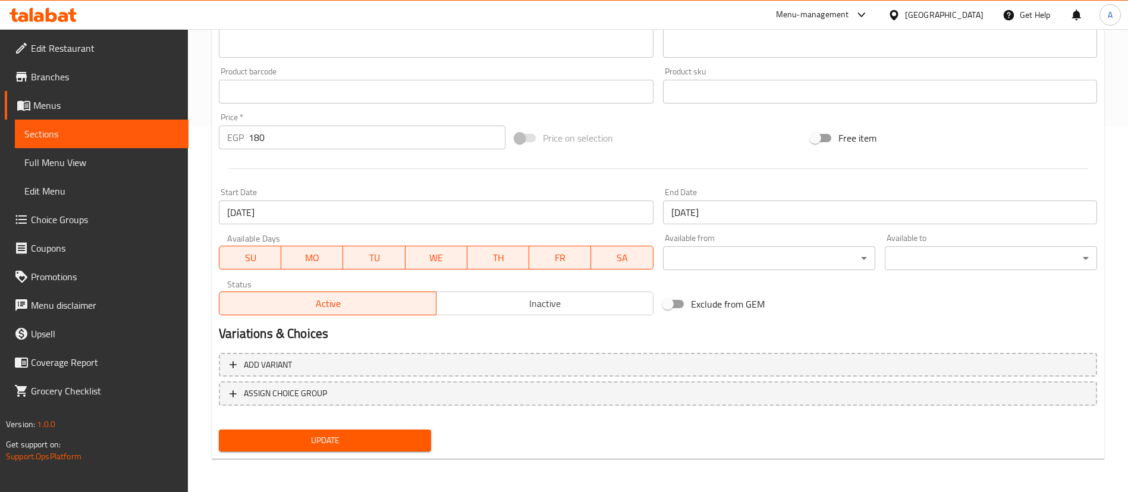
click at [394, 451] on div "Update" at bounding box center [325, 441] width 222 height 32
click at [386, 427] on div "Update" at bounding box center [325, 441] width 222 height 32
click at [390, 450] on button "Update" at bounding box center [325, 440] width 212 height 22
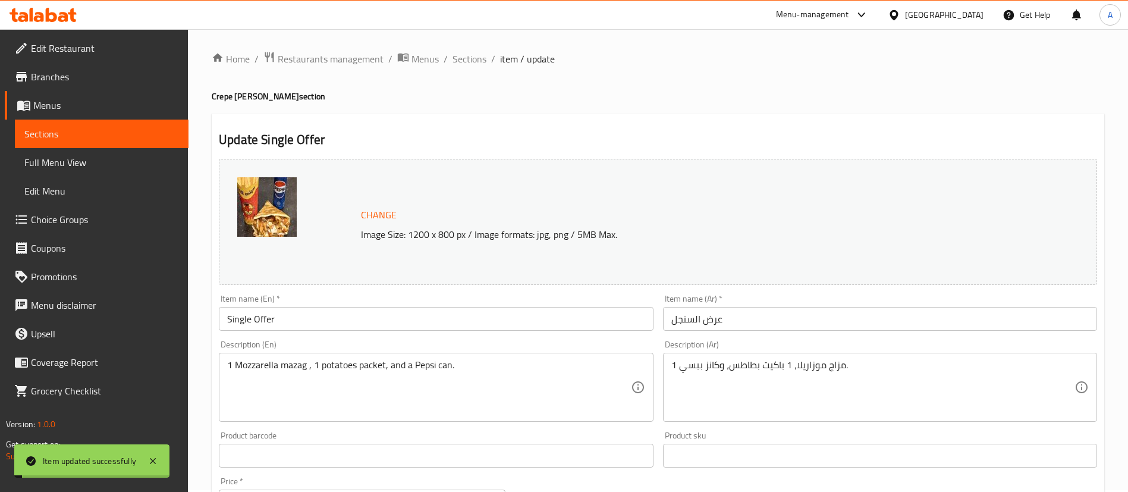
scroll to position [0, 0]
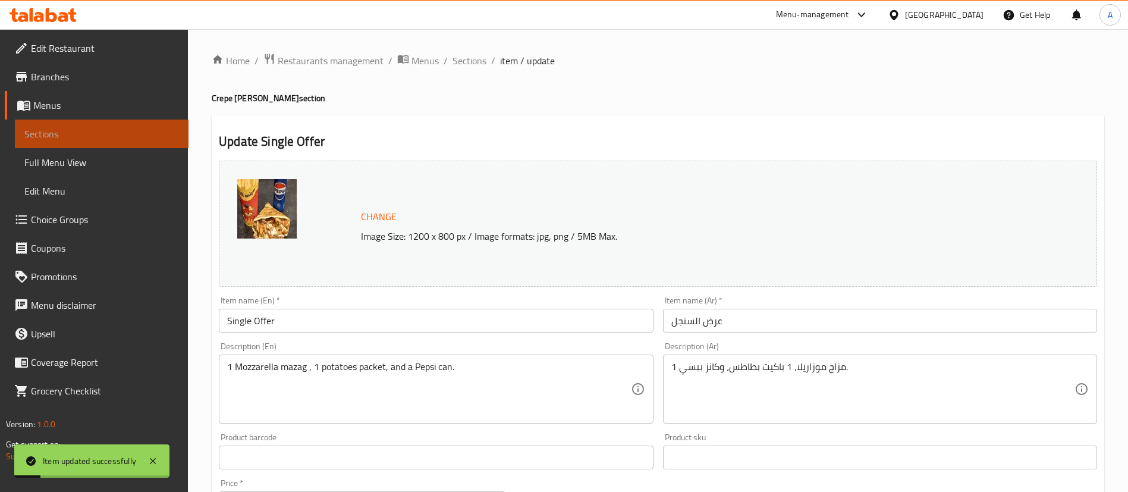
click at [77, 124] on link "Sections" at bounding box center [102, 134] width 174 height 29
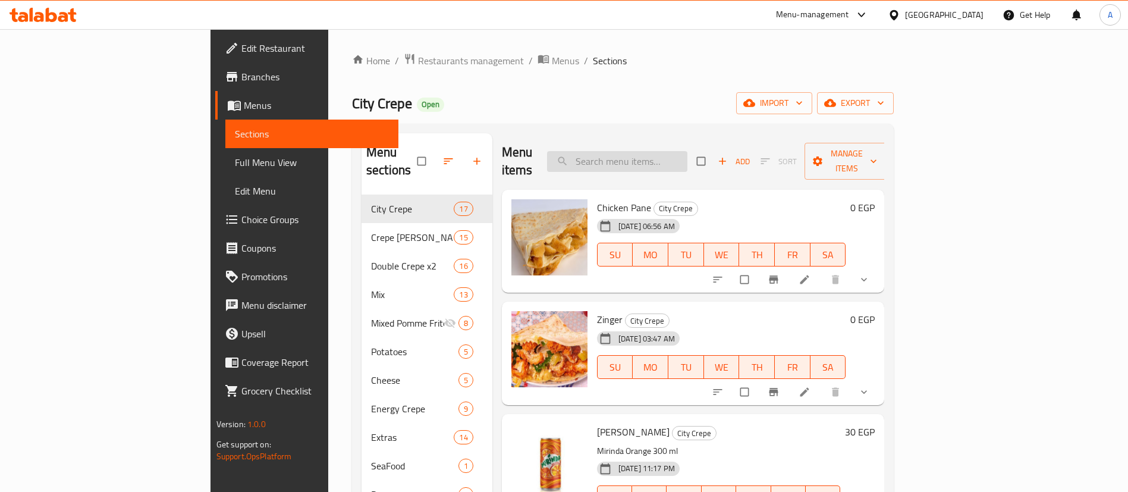
click at [687, 151] on input "search" at bounding box center [617, 161] width 140 height 21
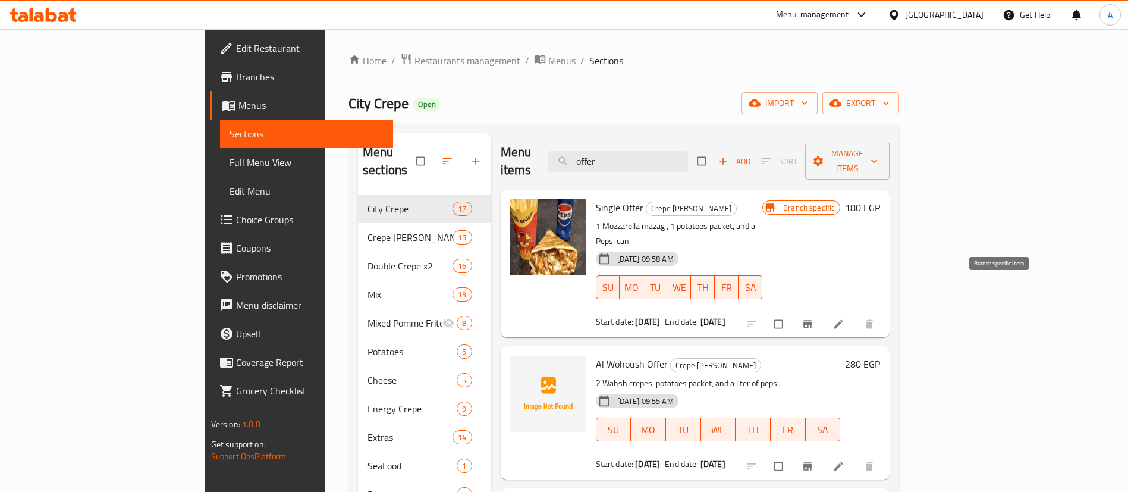
type input "offer"
click at [813, 318] on icon "Branch-specific-item" at bounding box center [807, 324] width 12 height 12
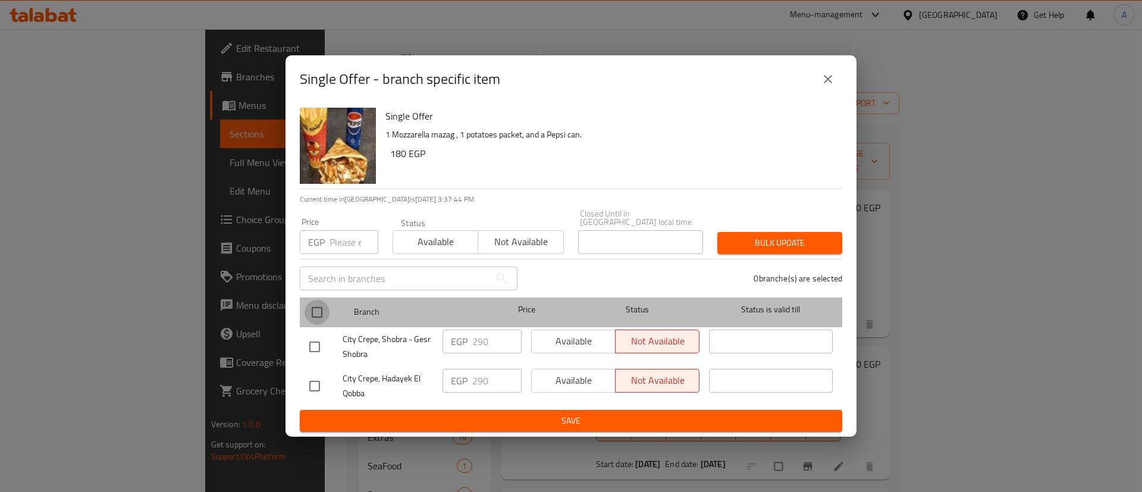
click at [313, 307] on input "checkbox" at bounding box center [316, 312] width 25 height 25
checkbox input "true"
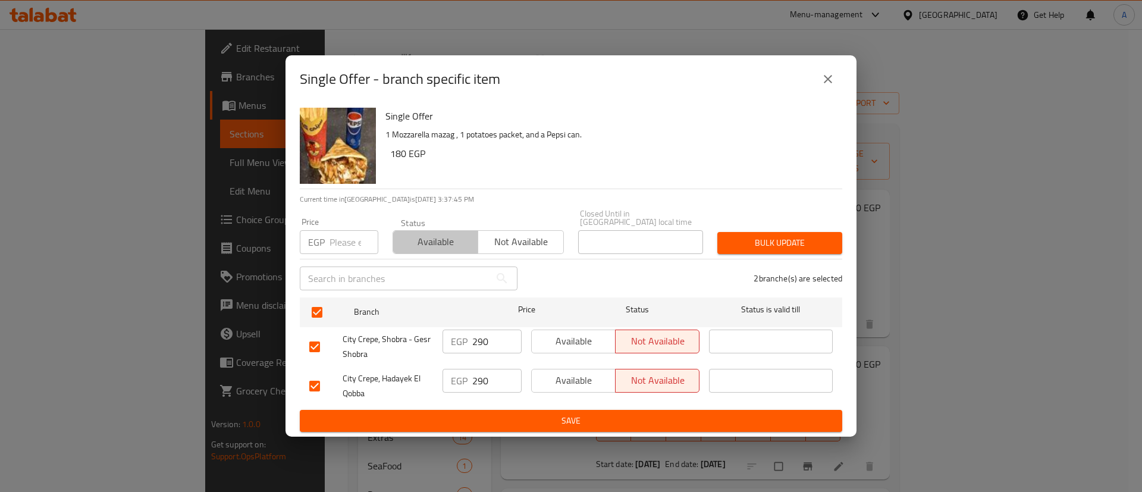
click at [446, 237] on span "Available" at bounding box center [436, 241] width 76 height 17
click at [775, 240] on span "Bulk update" at bounding box center [780, 242] width 106 height 15
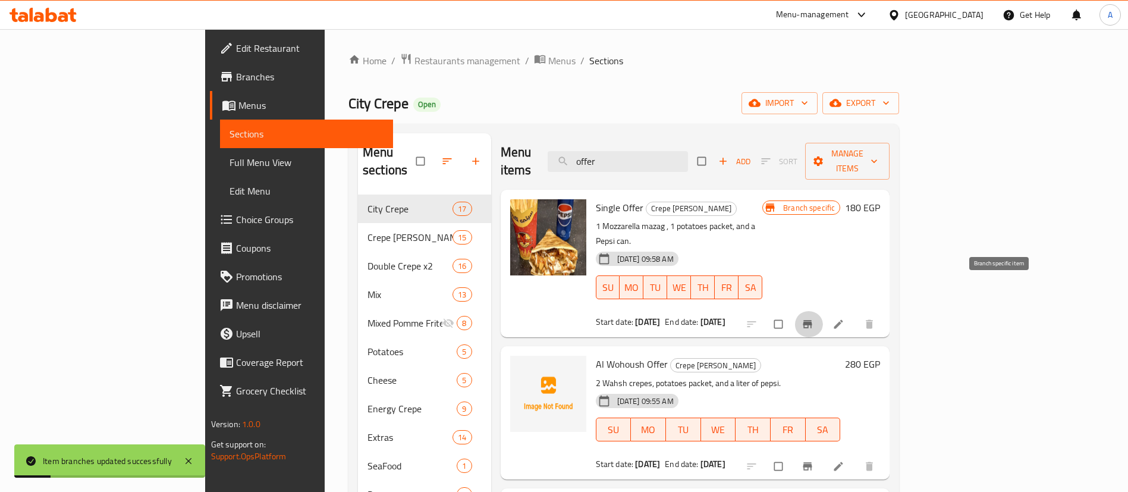
click at [823, 311] on button "Branch-specific-item" at bounding box center [808, 324] width 29 height 26
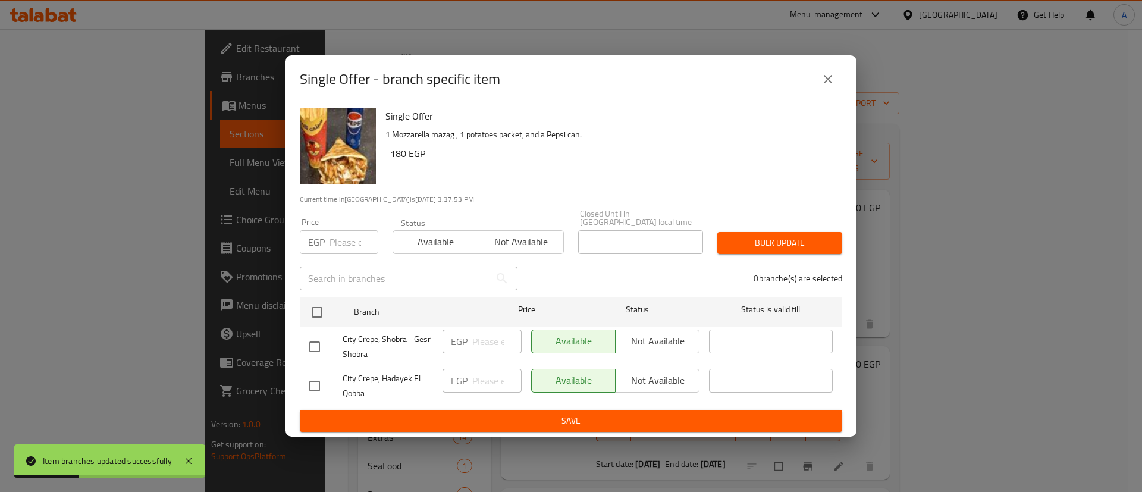
click at [845, 90] on div "Single Offer - branch specific item" at bounding box center [570, 79] width 571 height 48
click at [829, 79] on icon "close" at bounding box center [827, 79] width 14 height 14
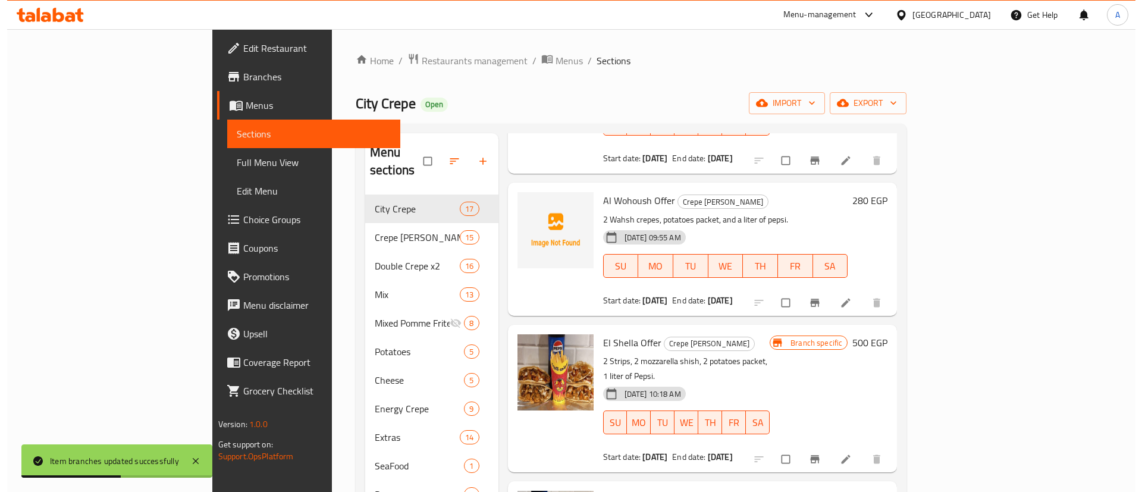
scroll to position [247, 0]
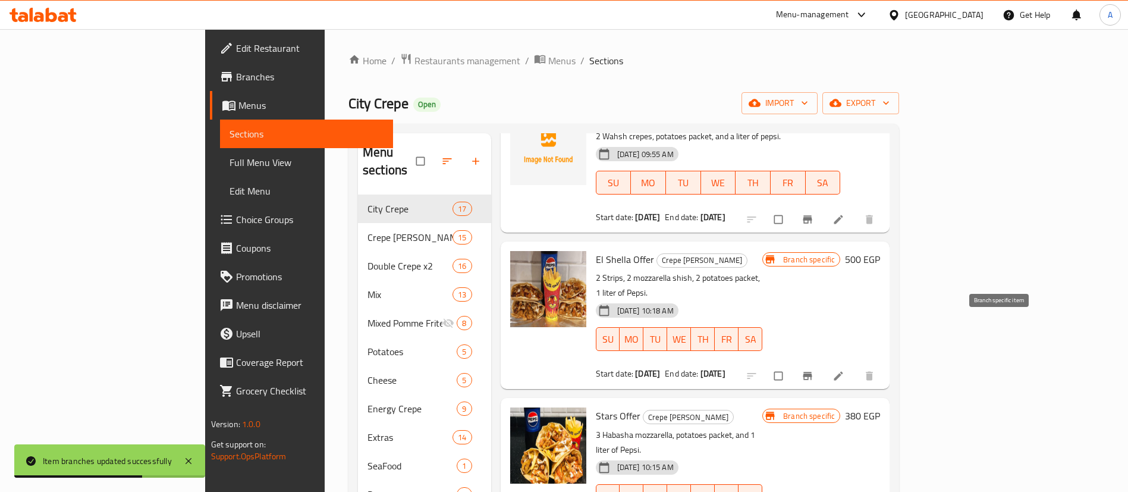
click at [813, 370] on icon "Branch-specific-item" at bounding box center [807, 376] width 12 height 12
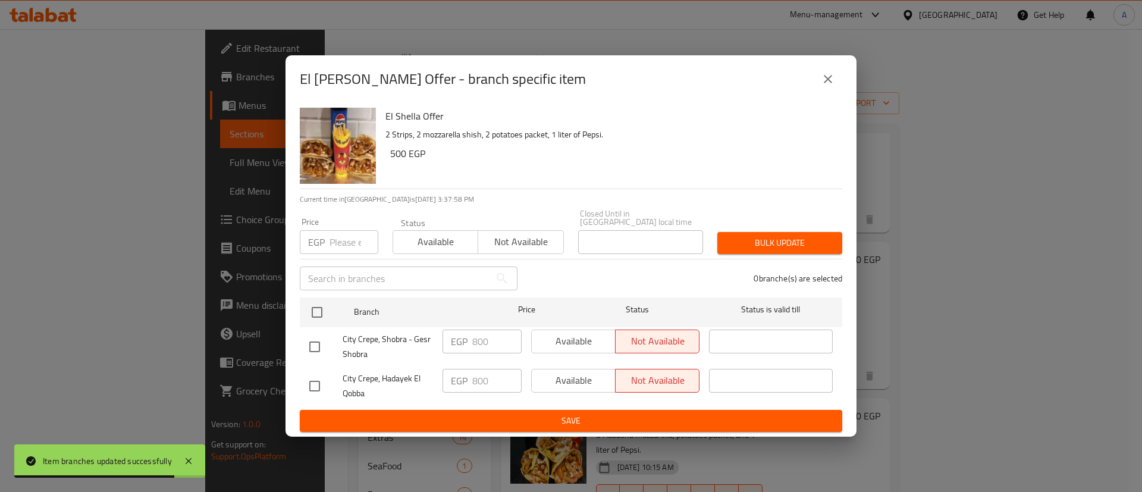
click at [422, 233] on span "Available" at bounding box center [436, 241] width 76 height 17
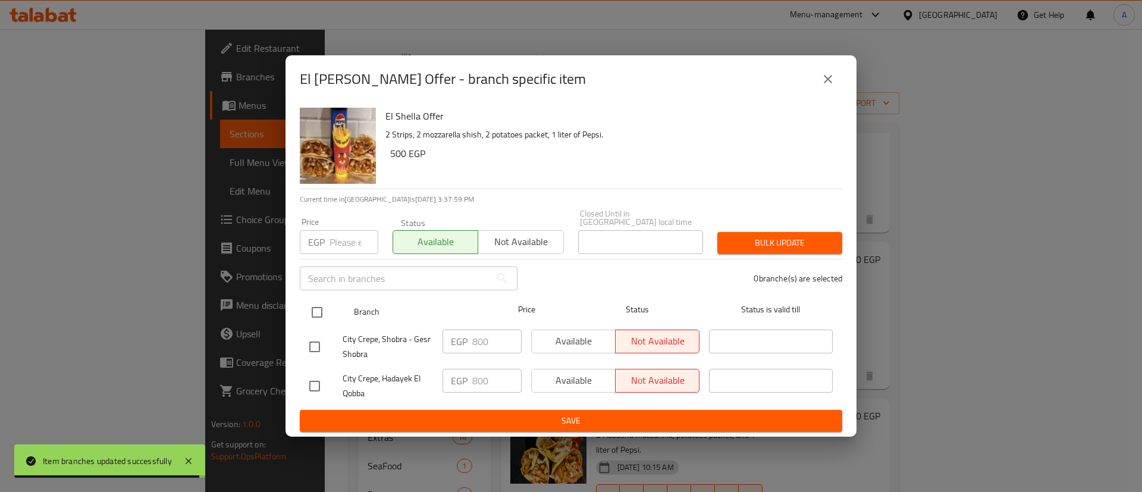
click at [316, 316] on input "checkbox" at bounding box center [316, 312] width 25 height 25
checkbox input "true"
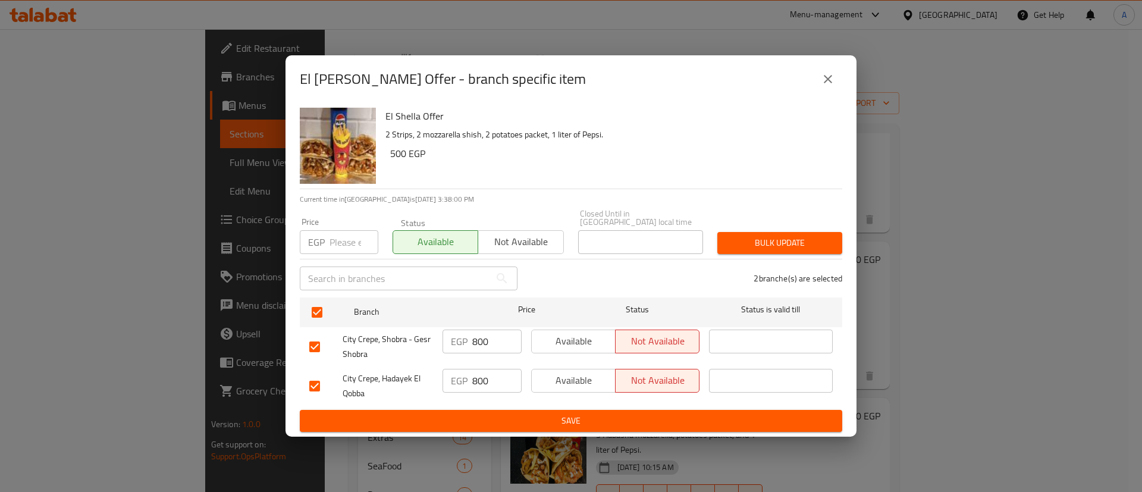
click at [763, 239] on span "Bulk update" at bounding box center [780, 242] width 106 height 15
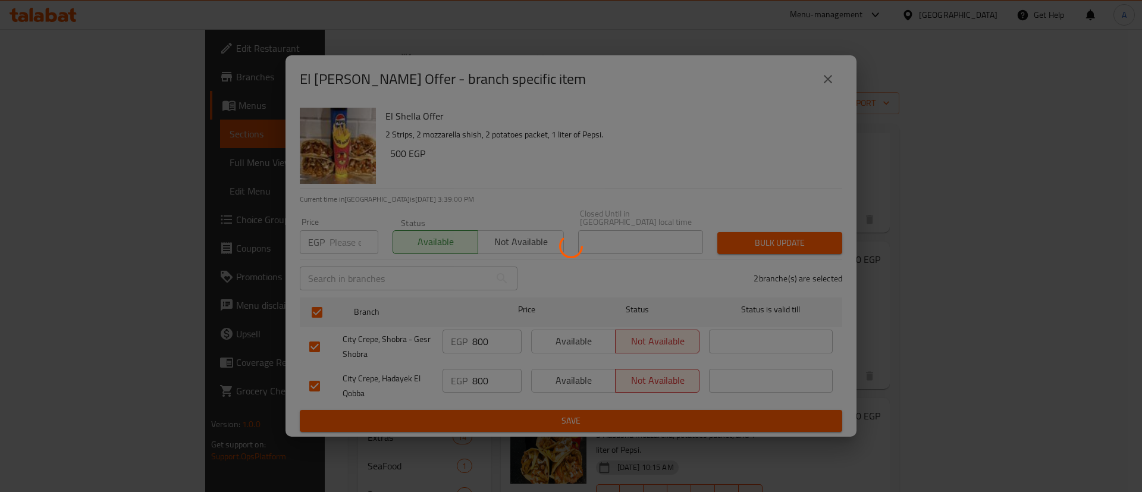
click at [831, 87] on div at bounding box center [571, 246] width 1142 height 492
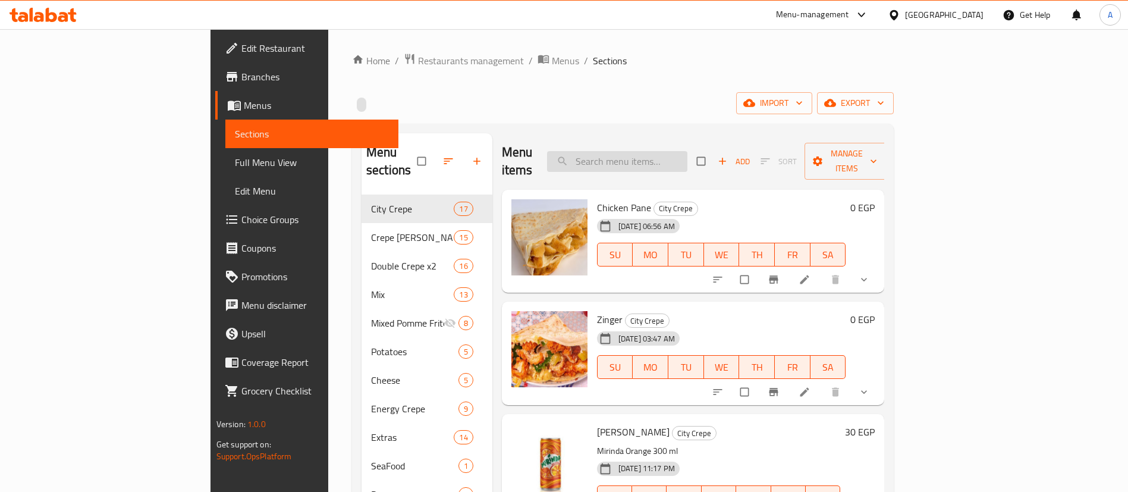
click at [677, 156] on input "search" at bounding box center [617, 161] width 140 height 21
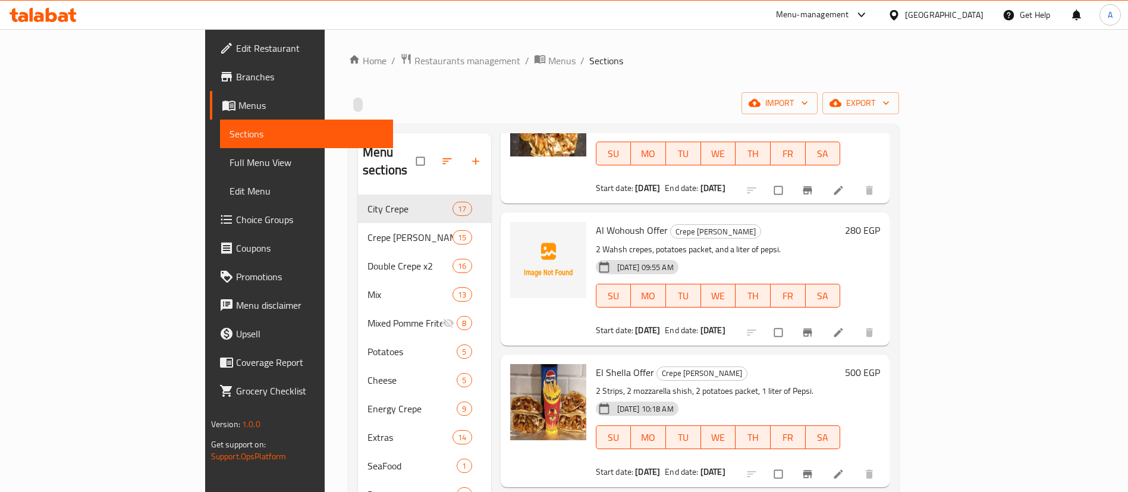
scroll to position [120, 0]
type input "offer"
click at [812, 328] on icon "Branch-specific-item" at bounding box center [807, 332] width 9 height 8
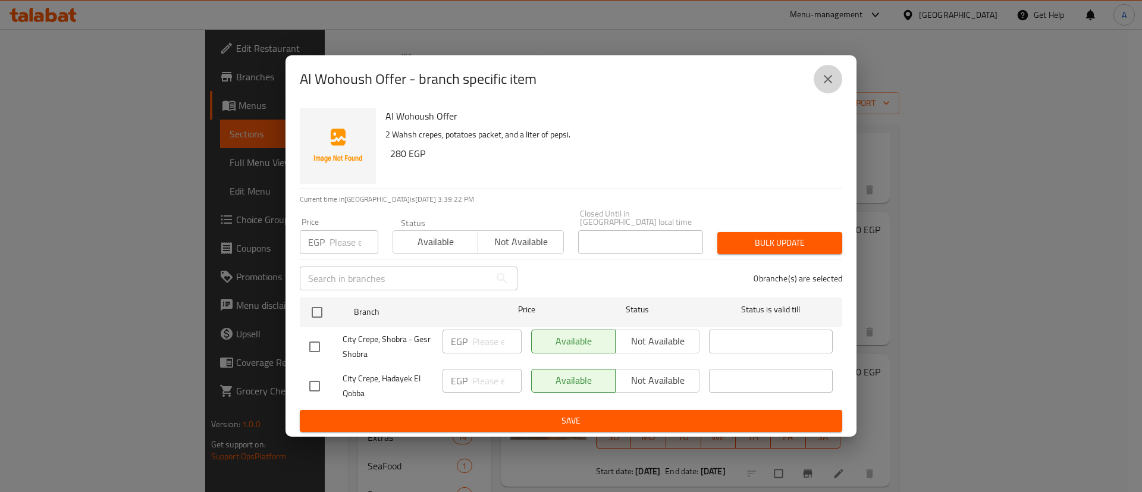
click at [826, 82] on icon "close" at bounding box center [827, 79] width 14 height 14
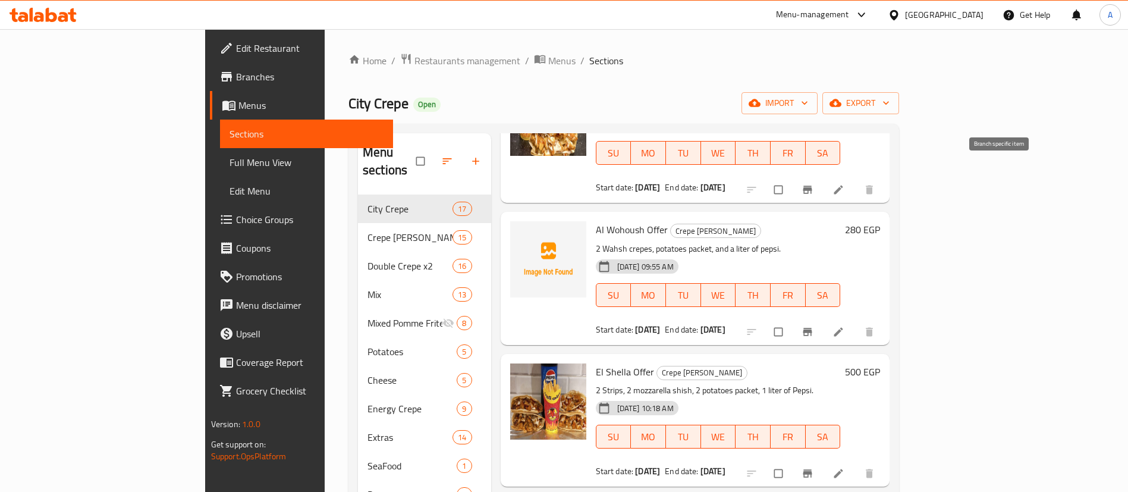
click at [812, 186] on icon "Branch-specific-item" at bounding box center [807, 190] width 9 height 8
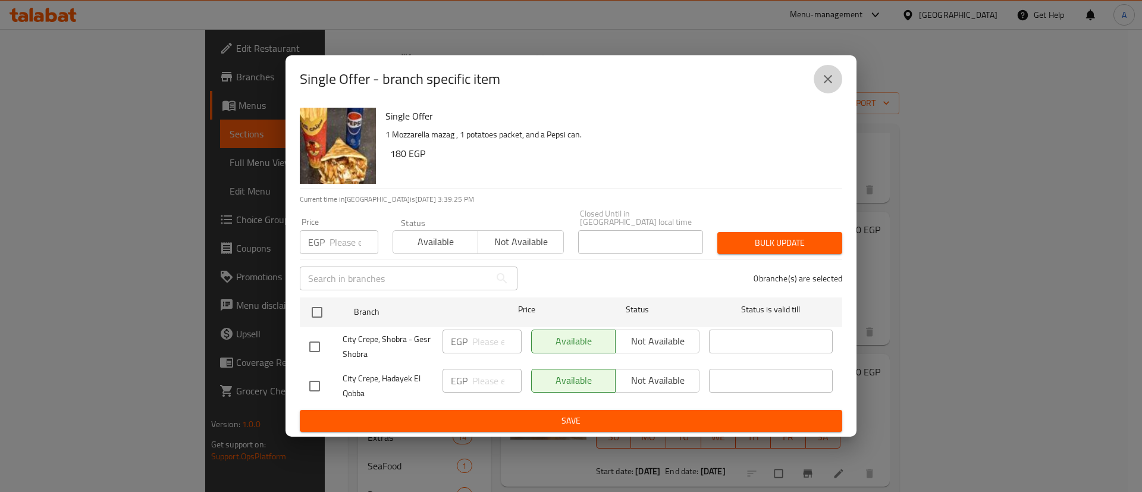
click at [833, 86] on icon "close" at bounding box center [827, 79] width 14 height 14
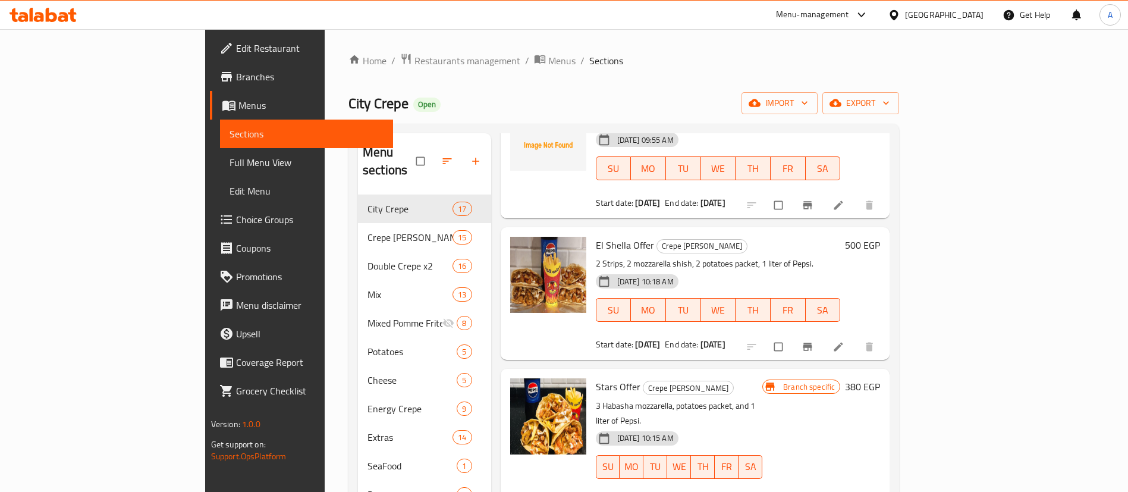
scroll to position [247, 0]
click at [812, 342] on icon "Branch-specific-item" at bounding box center [807, 346] width 9 height 8
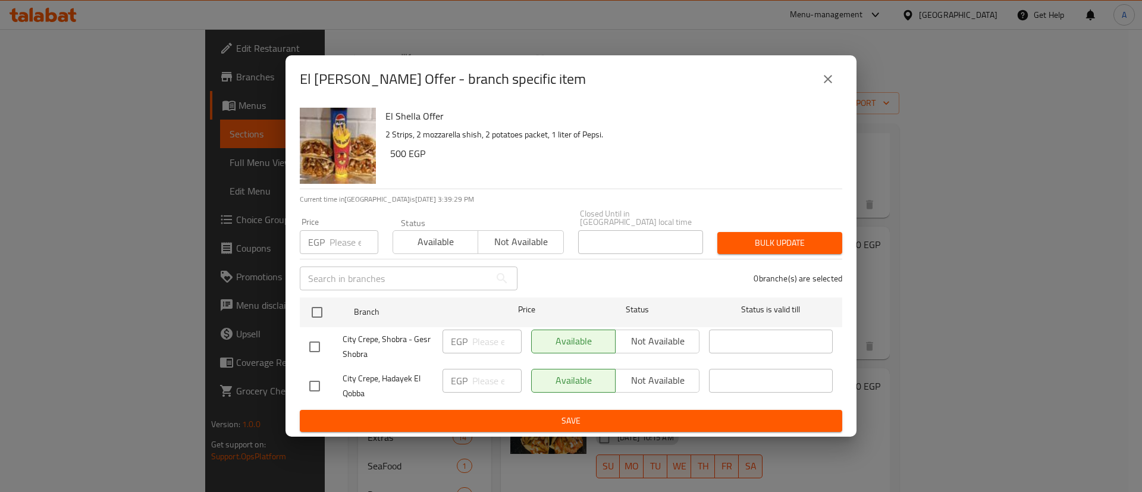
click at [828, 82] on icon "close" at bounding box center [827, 79] width 8 height 8
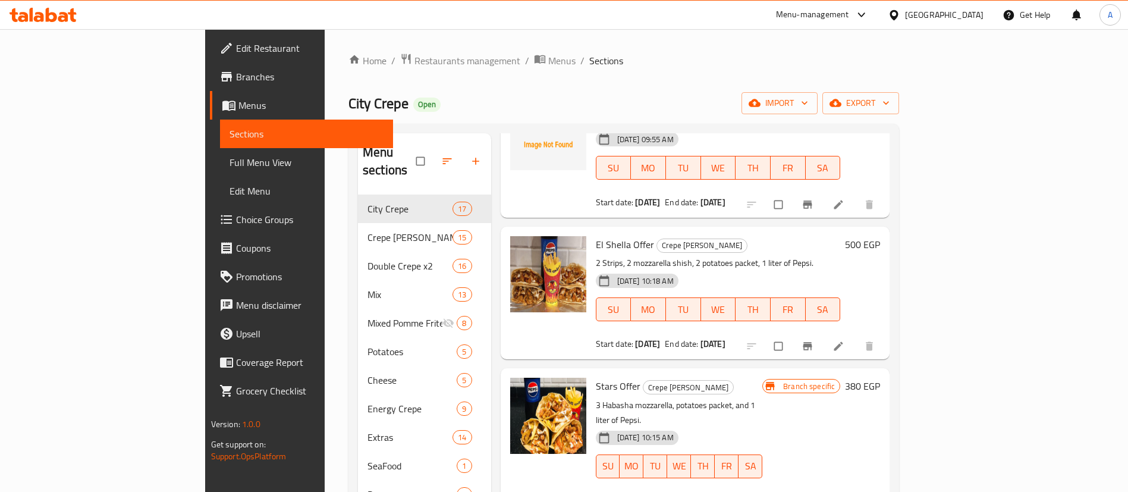
scroll to position [166, 0]
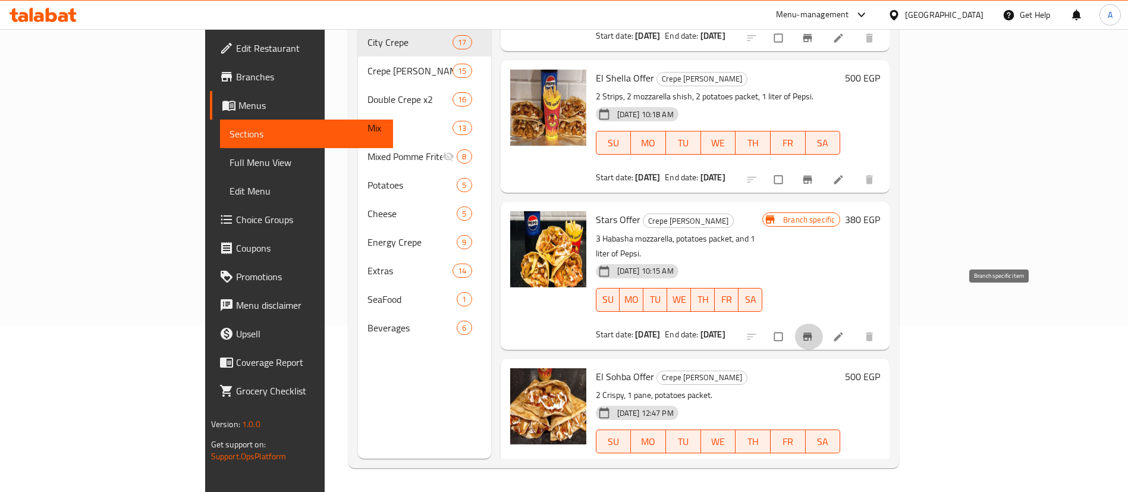
click at [812, 332] on icon "Branch-specific-item" at bounding box center [807, 336] width 9 height 8
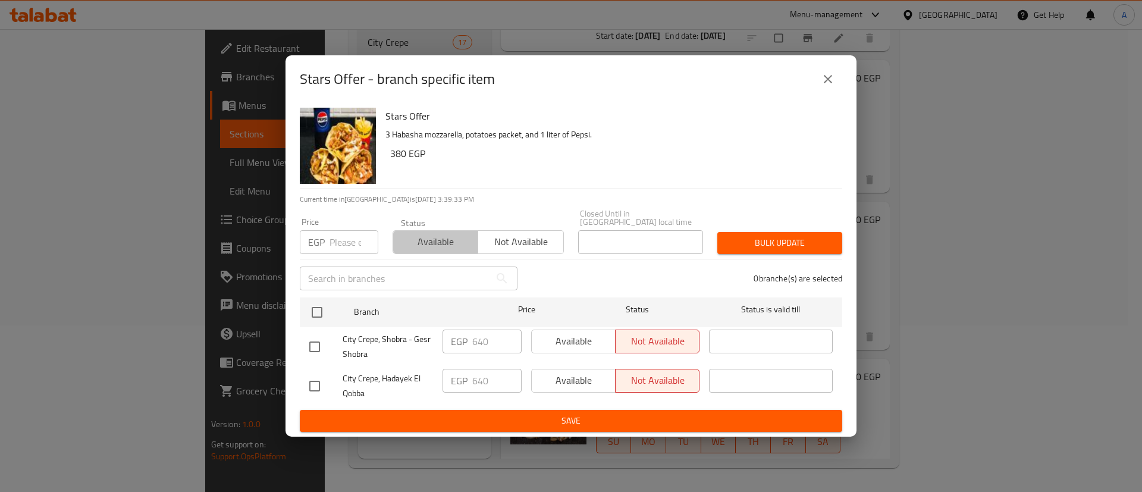
click at [438, 235] on span "Available" at bounding box center [436, 241] width 76 height 17
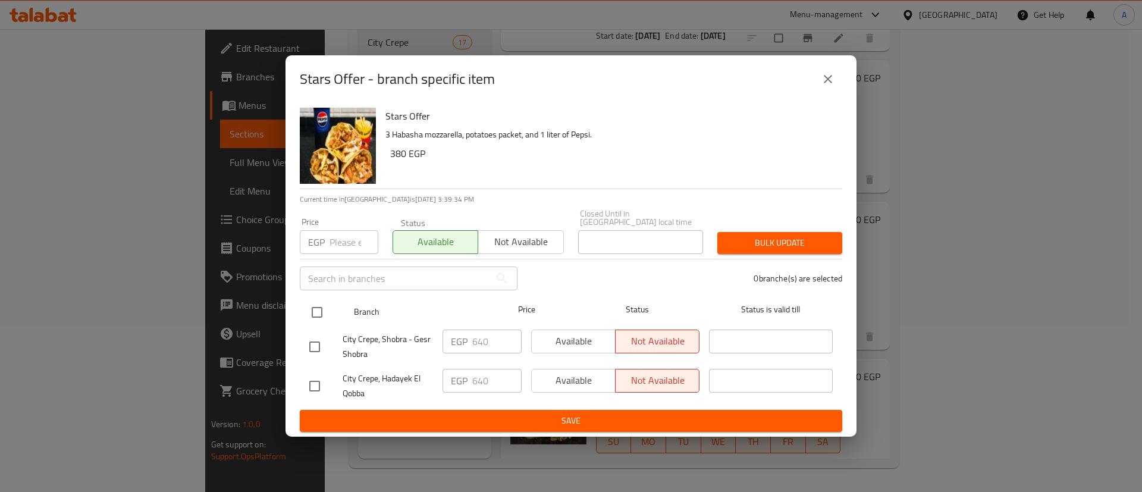
click at [313, 303] on input "checkbox" at bounding box center [316, 312] width 25 height 25
checkbox input "true"
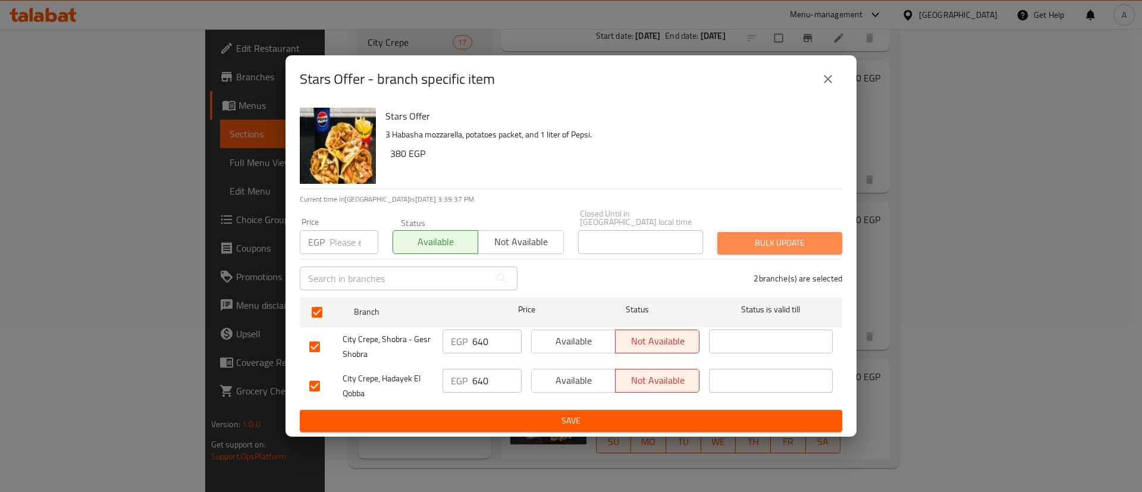
click at [752, 240] on span "Bulk update" at bounding box center [780, 242] width 106 height 15
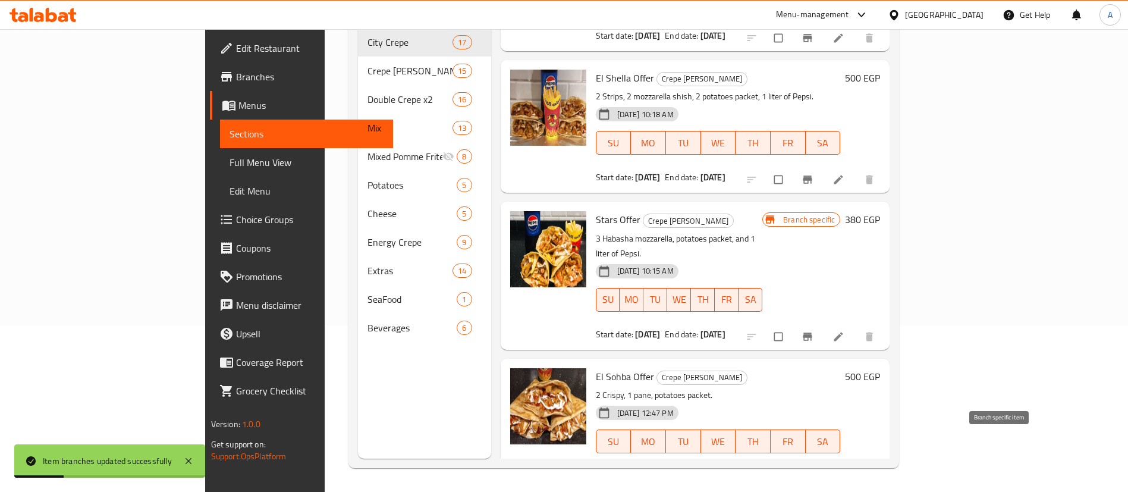
click at [812, 474] on icon "Branch-specific-item" at bounding box center [807, 478] width 9 height 8
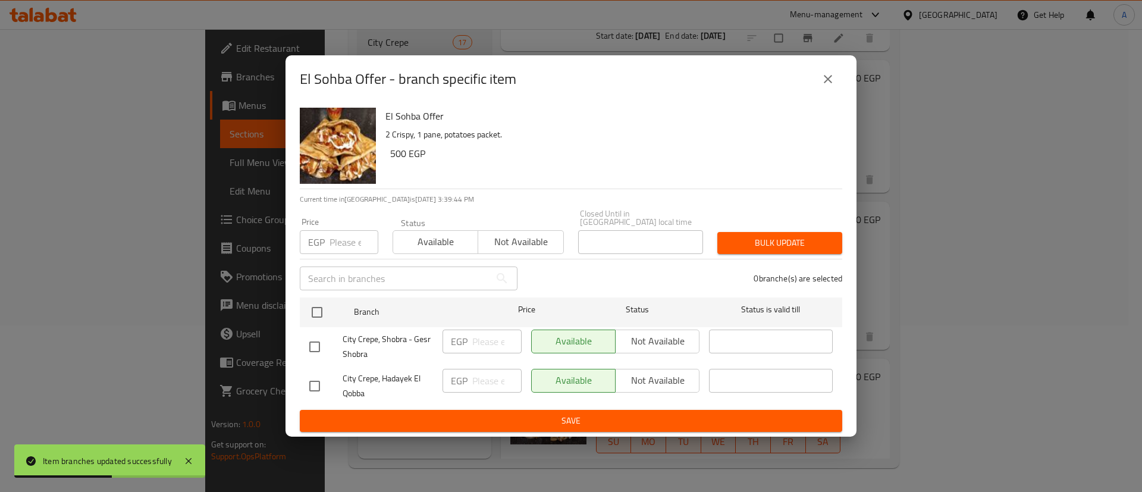
click at [827, 81] on icon "close" at bounding box center [827, 79] width 8 height 8
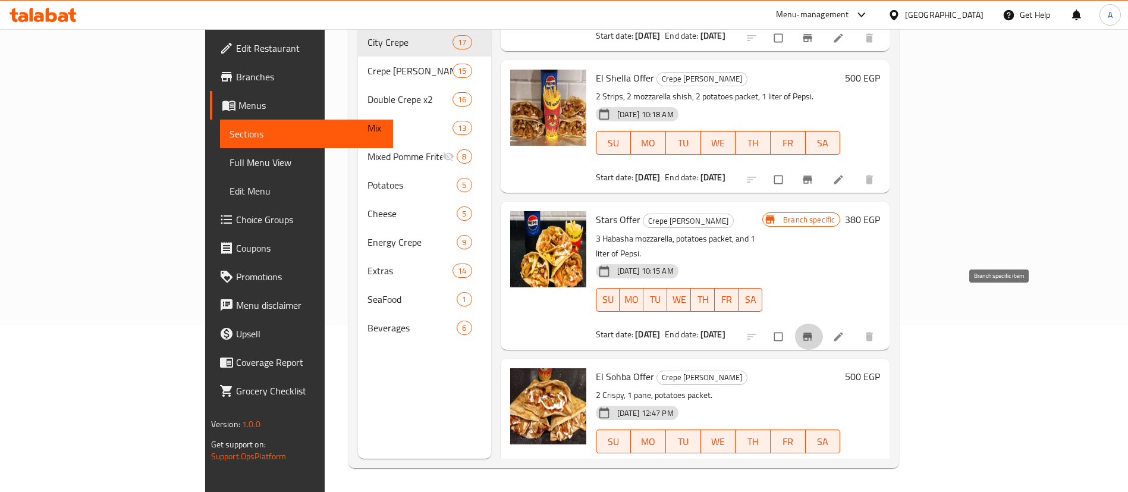
click at [813, 331] on icon "Branch-specific-item" at bounding box center [807, 337] width 12 height 12
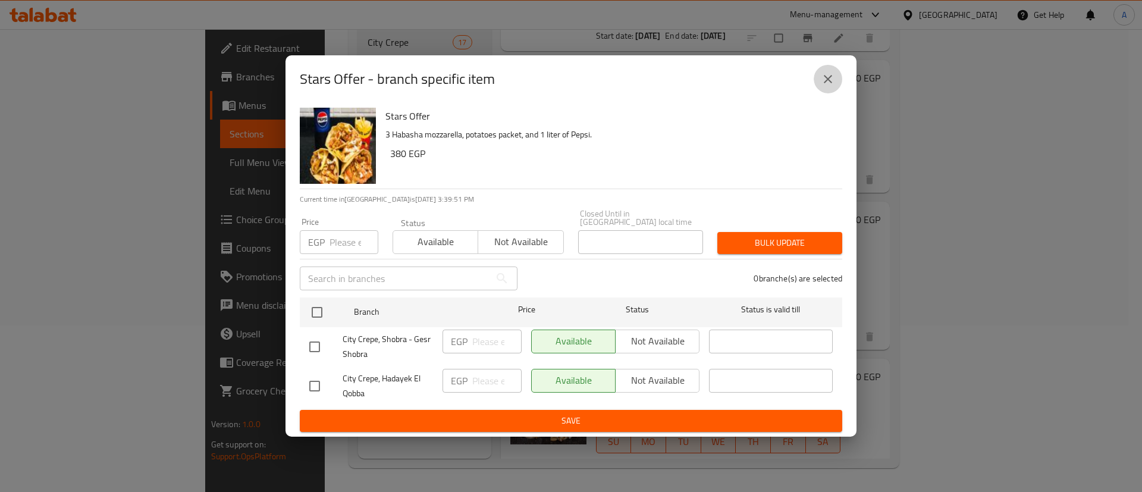
click at [831, 82] on icon "close" at bounding box center [827, 79] width 14 height 14
